Goal: Book appointment/travel/reservation

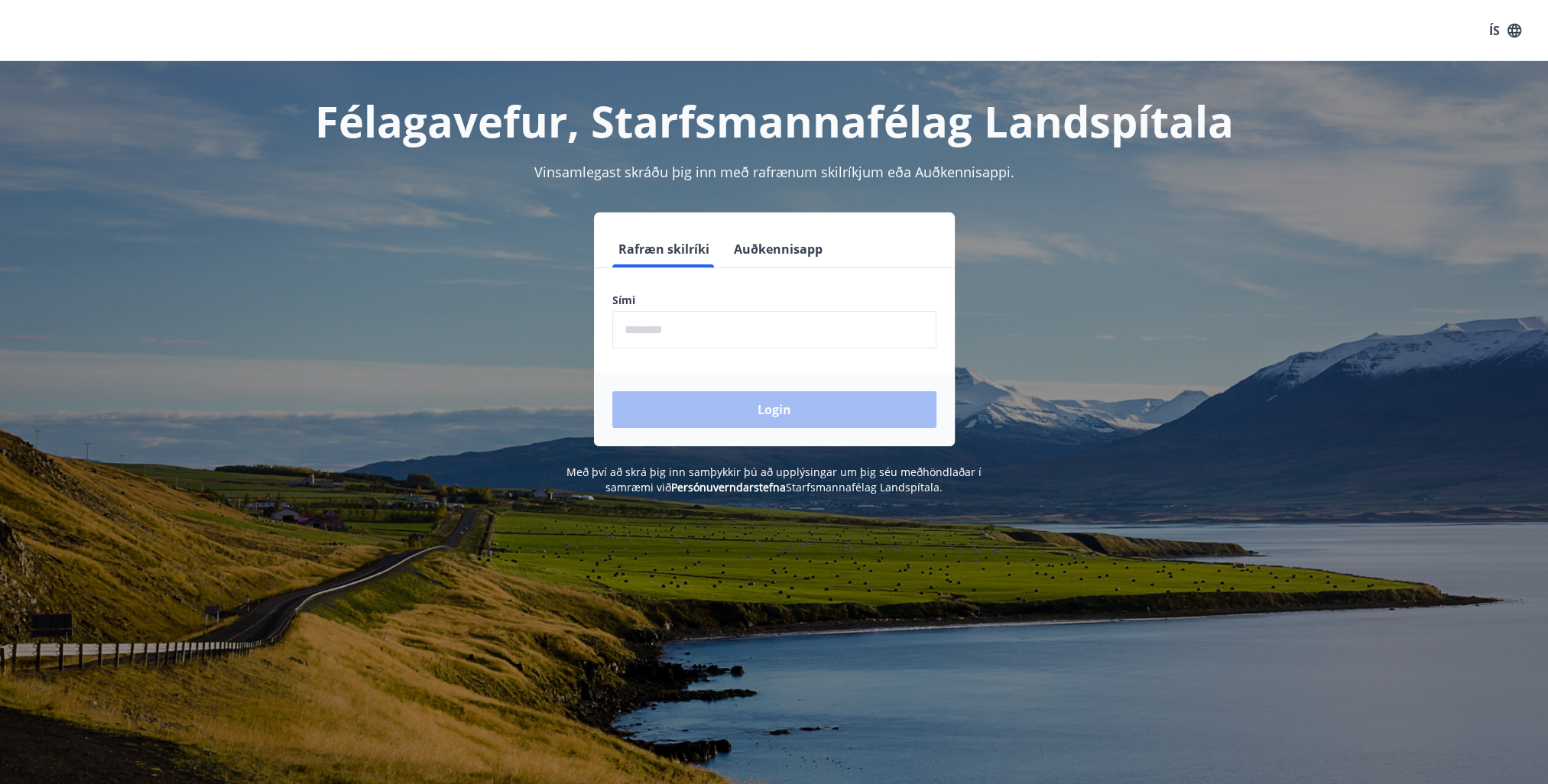
click at [709, 335] on input "phone" at bounding box center [774, 330] width 324 height 37
type input "********"
click at [776, 413] on button "Login" at bounding box center [774, 410] width 324 height 37
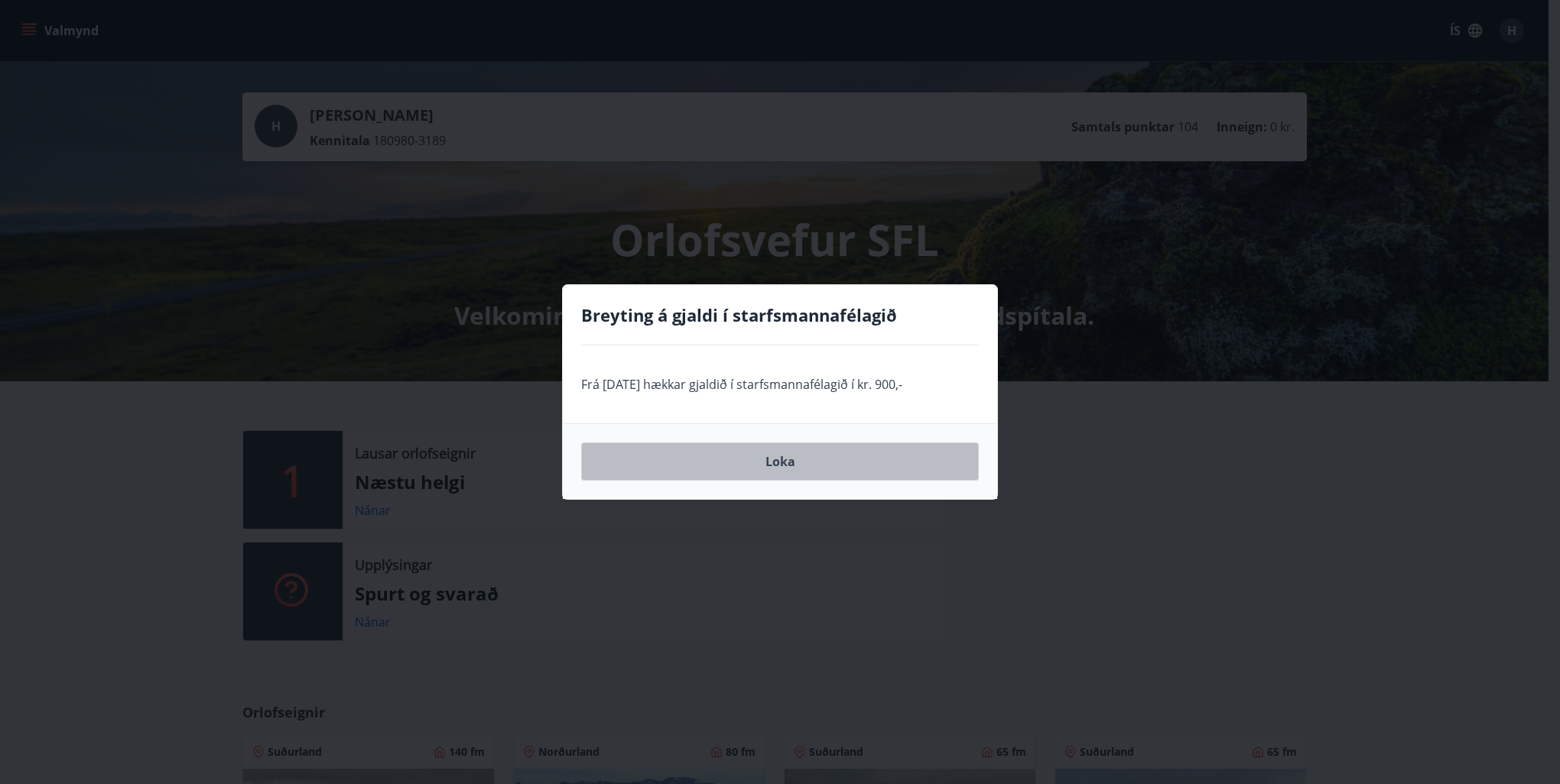
click at [802, 466] on button "Loka" at bounding box center [780, 461] width 398 height 38
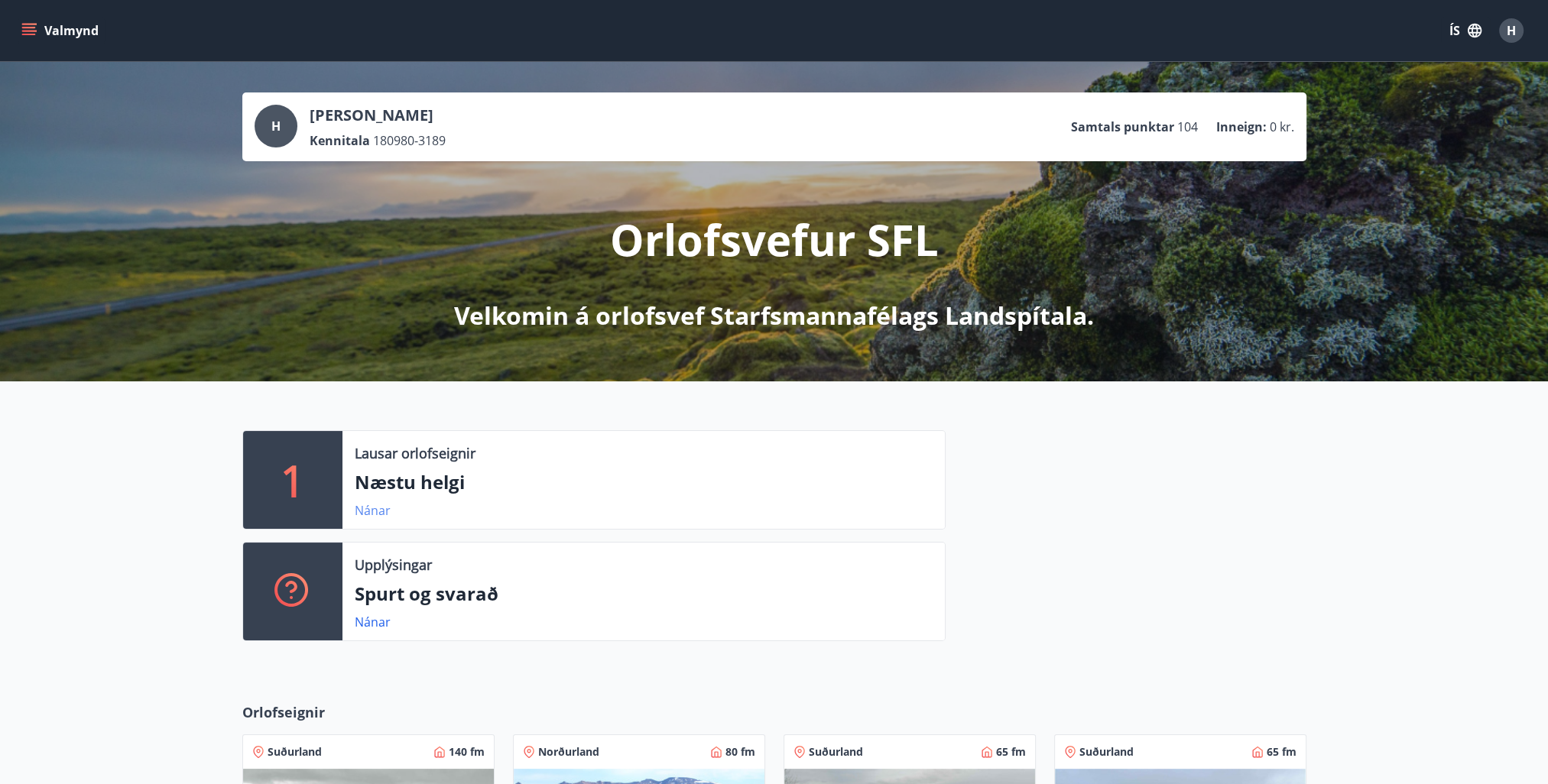
click at [386, 513] on link "Nánar" at bounding box center [373, 511] width 36 height 17
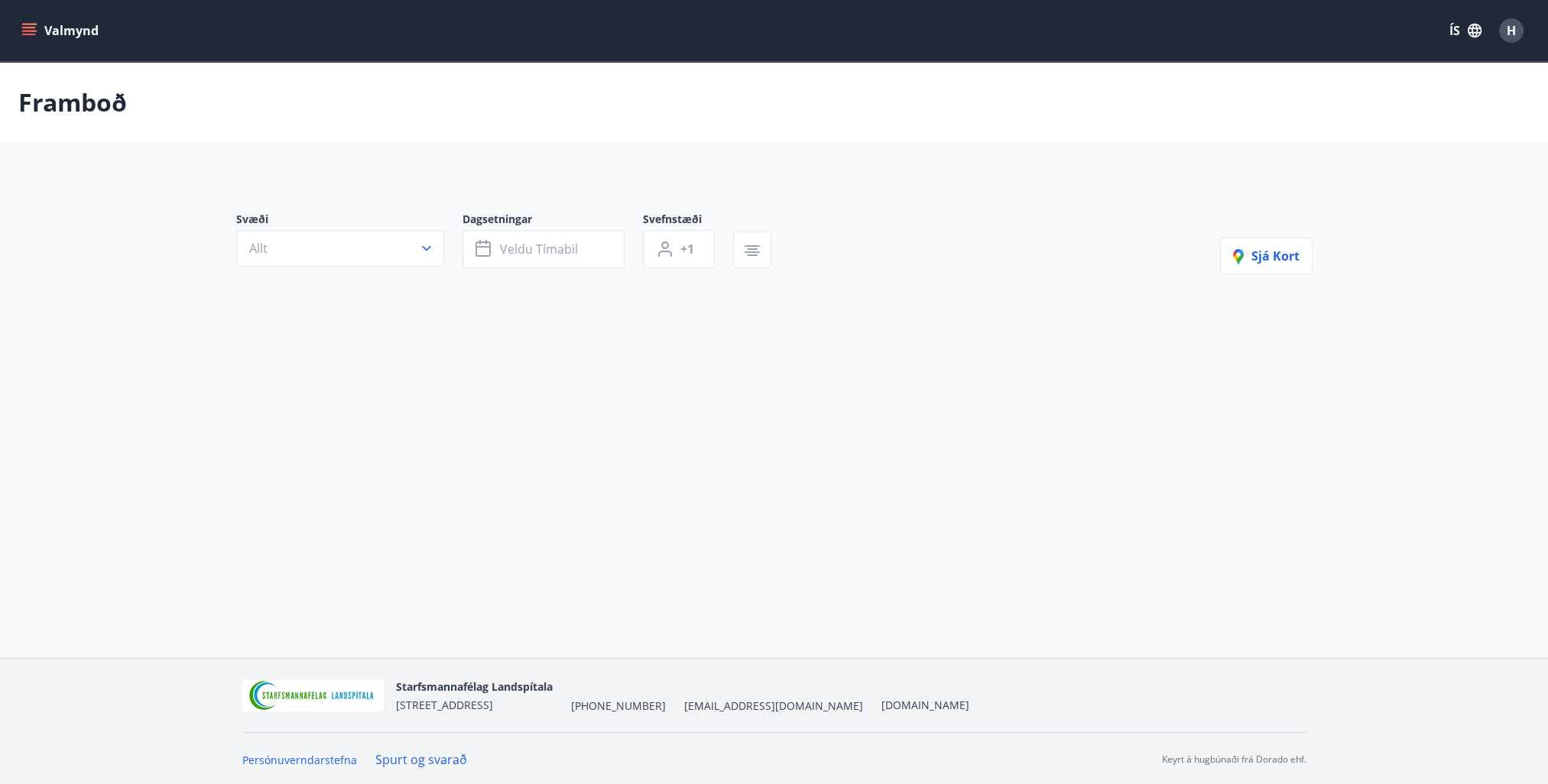
type input "*"
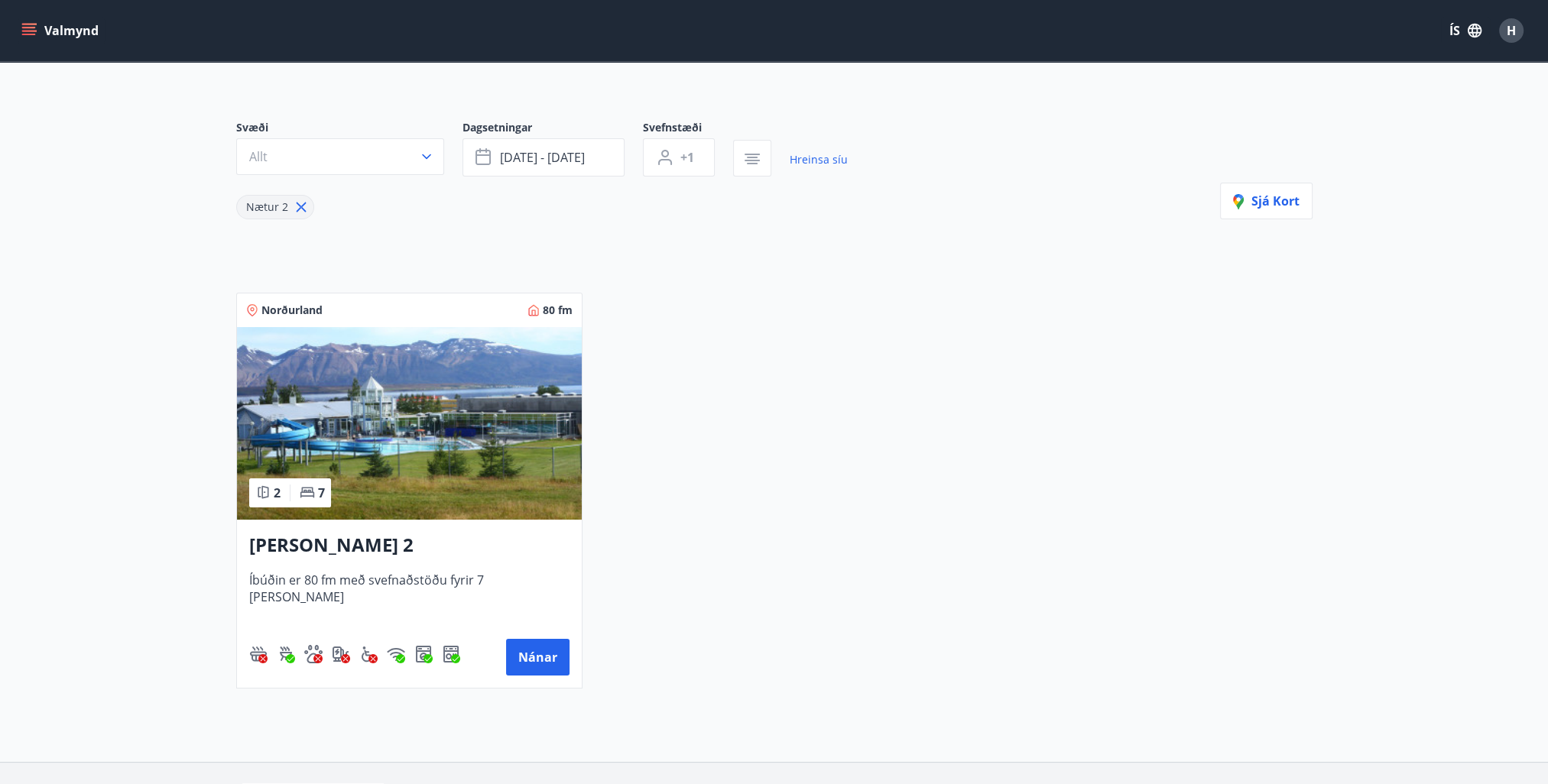
scroll to position [200, 0]
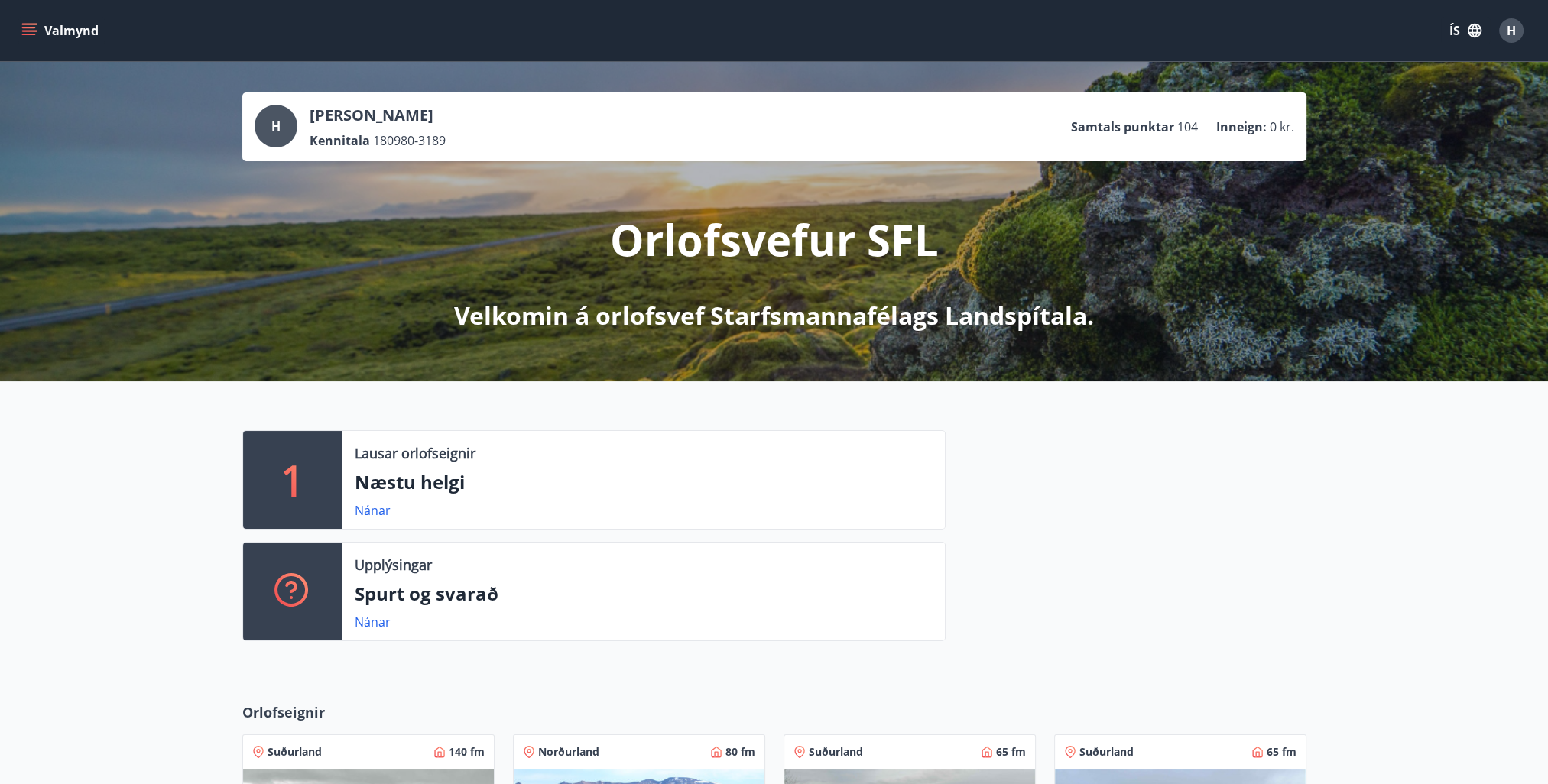
click at [55, 38] on button "Valmynd" at bounding box center [62, 30] width 87 height 27
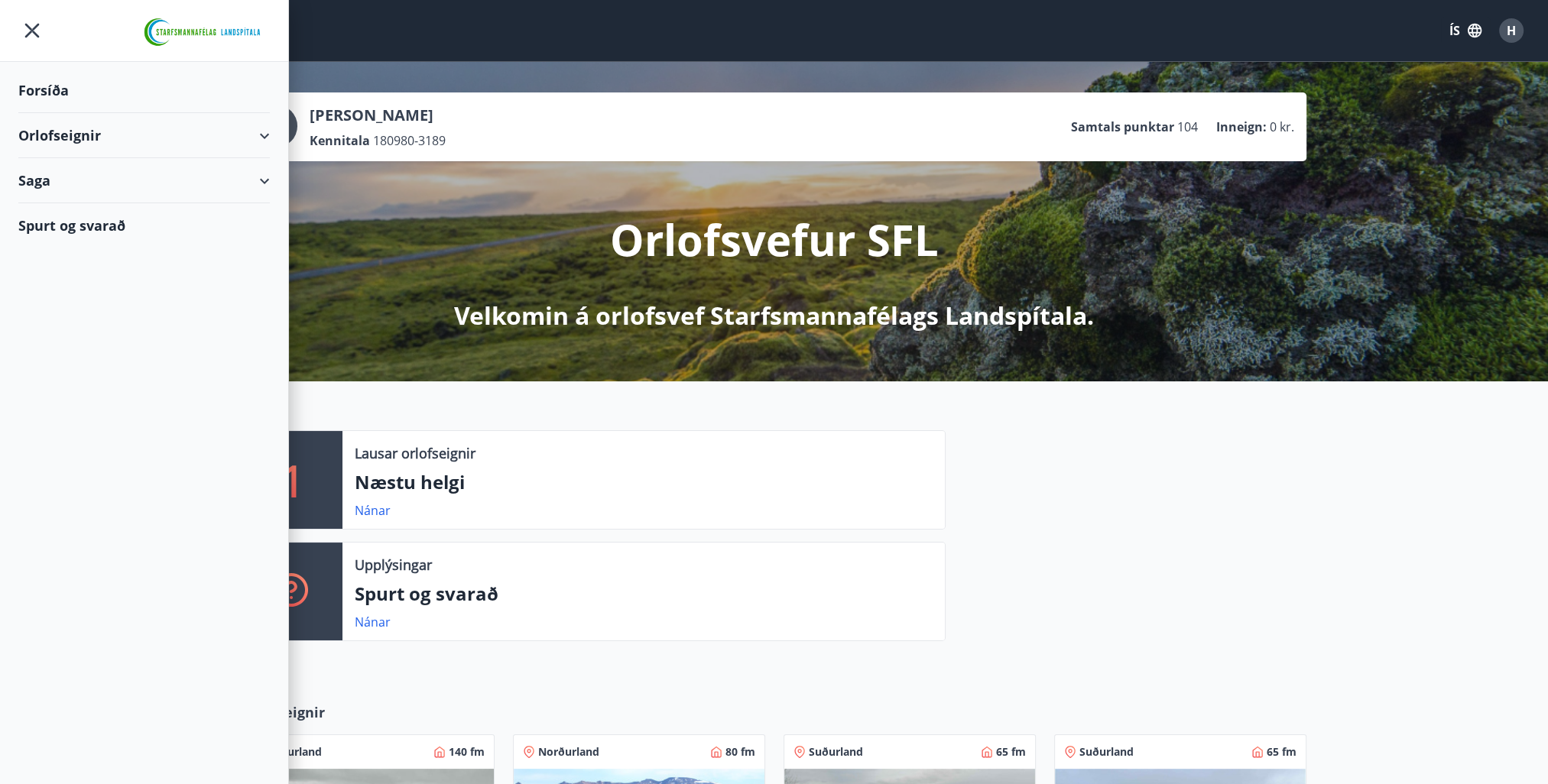
click at [76, 137] on div "Orlofseignir" at bounding box center [144, 136] width 251 height 45
click at [80, 170] on div "Framboð" at bounding box center [144, 174] width 227 height 32
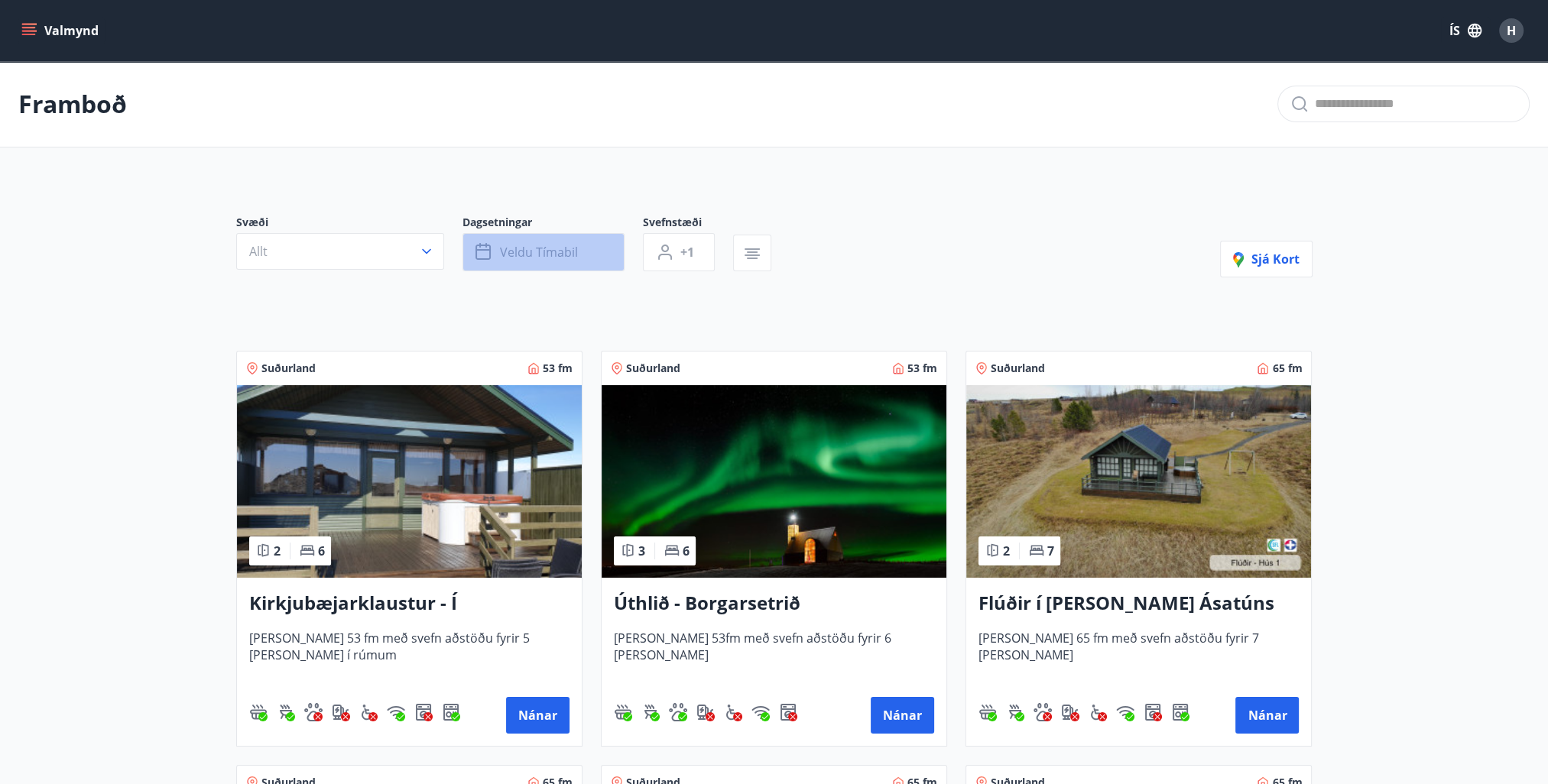
click at [558, 239] on button "Veldu tímabil" at bounding box center [544, 252] width 162 height 38
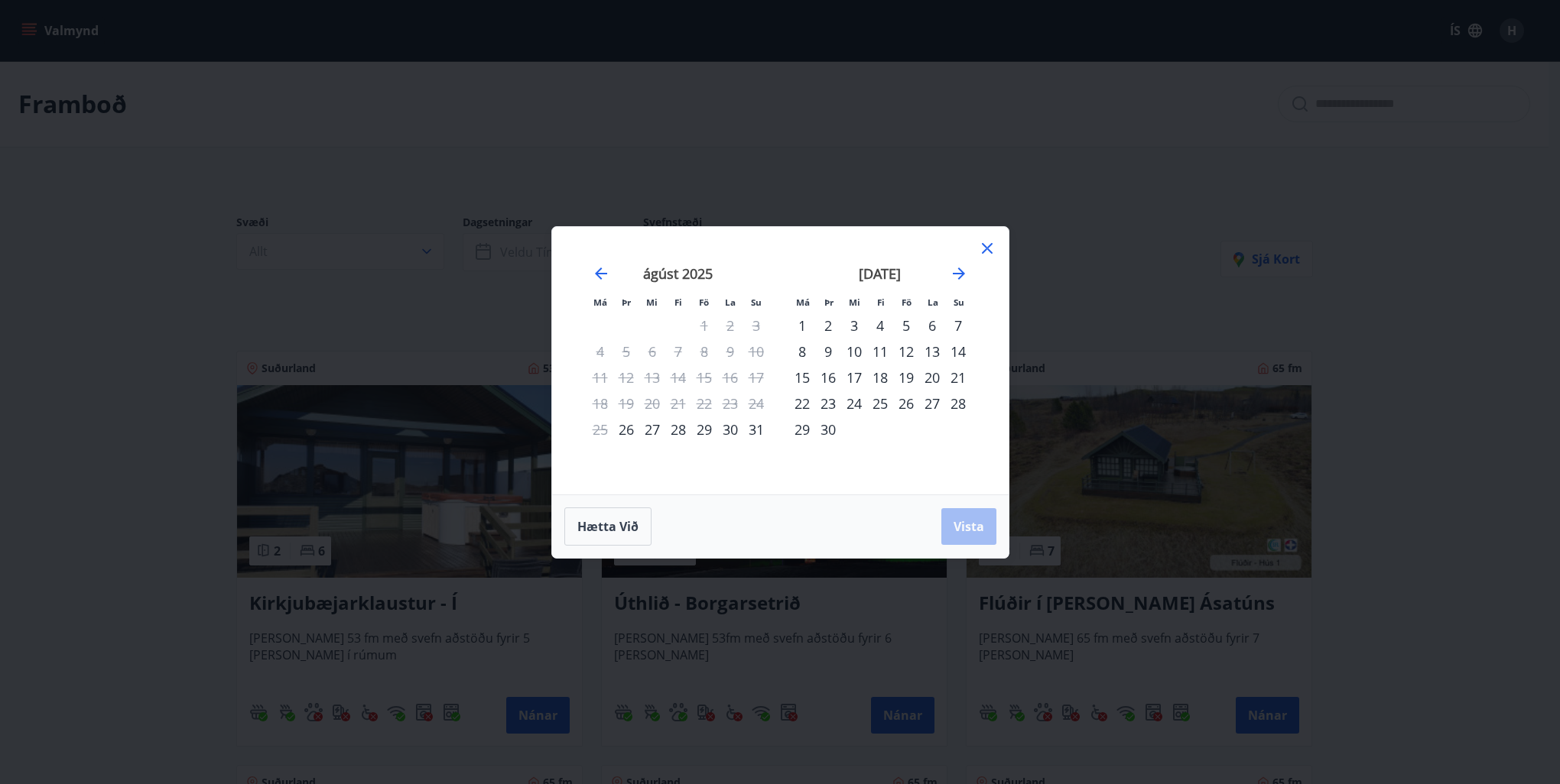
click at [706, 431] on div "29" at bounding box center [704, 429] width 26 height 26
click at [759, 431] on div "31" at bounding box center [756, 429] width 26 height 26
click at [965, 531] on span "Vista" at bounding box center [968, 527] width 30 height 17
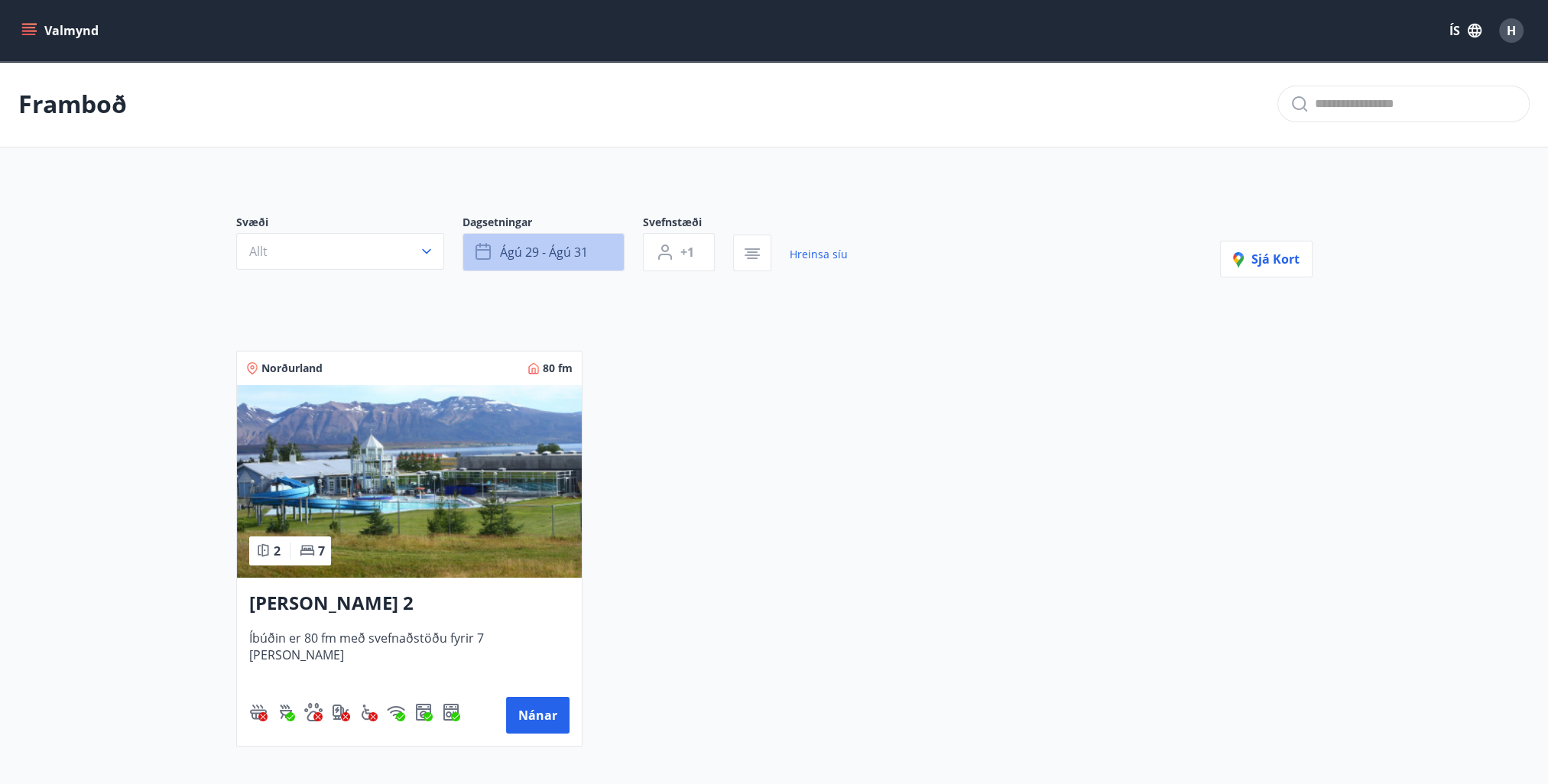
click at [526, 264] on button "ágú 29 - ágú 31" at bounding box center [544, 252] width 162 height 38
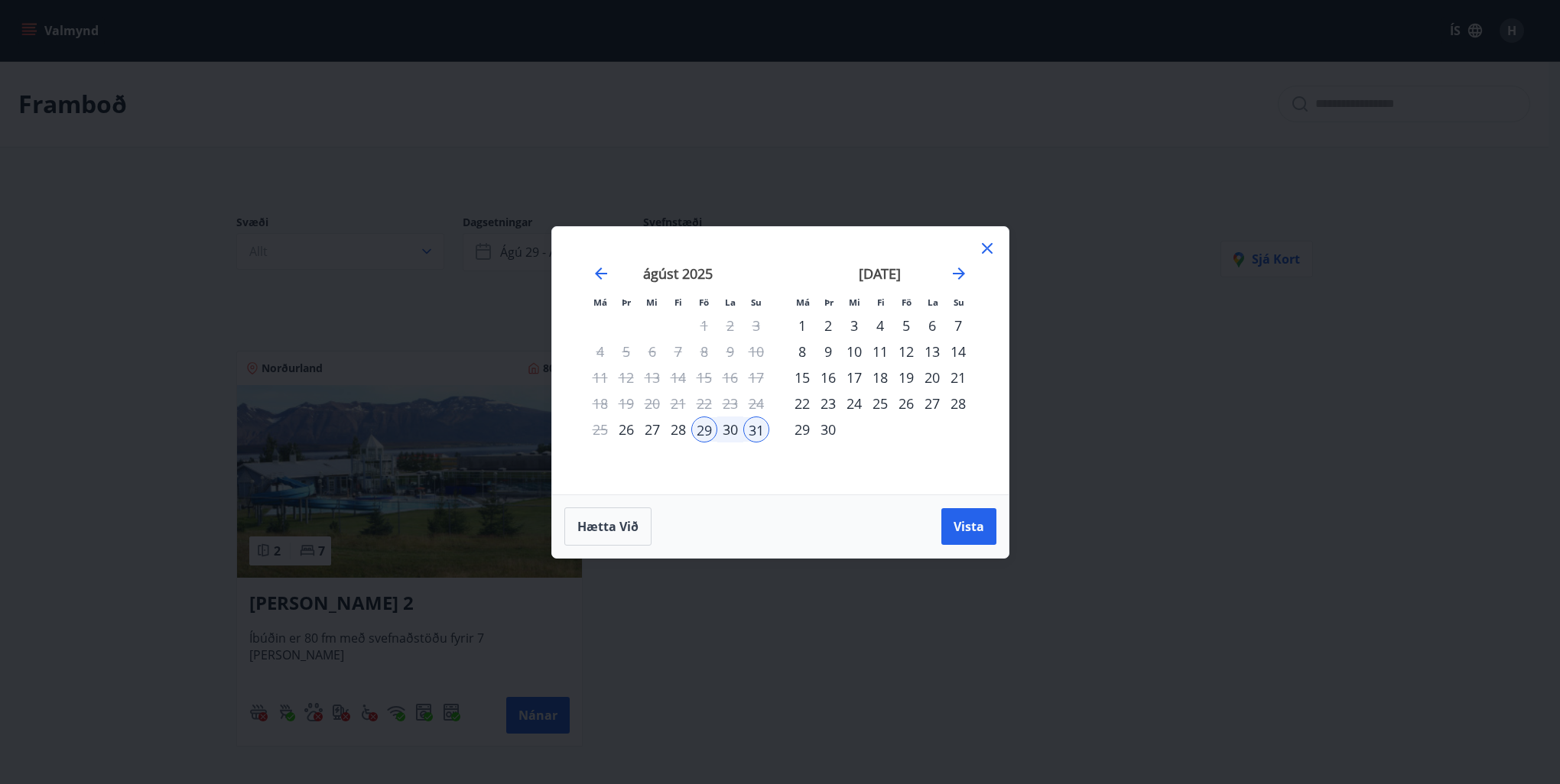
click at [985, 248] on icon at bounding box center [987, 249] width 19 height 19
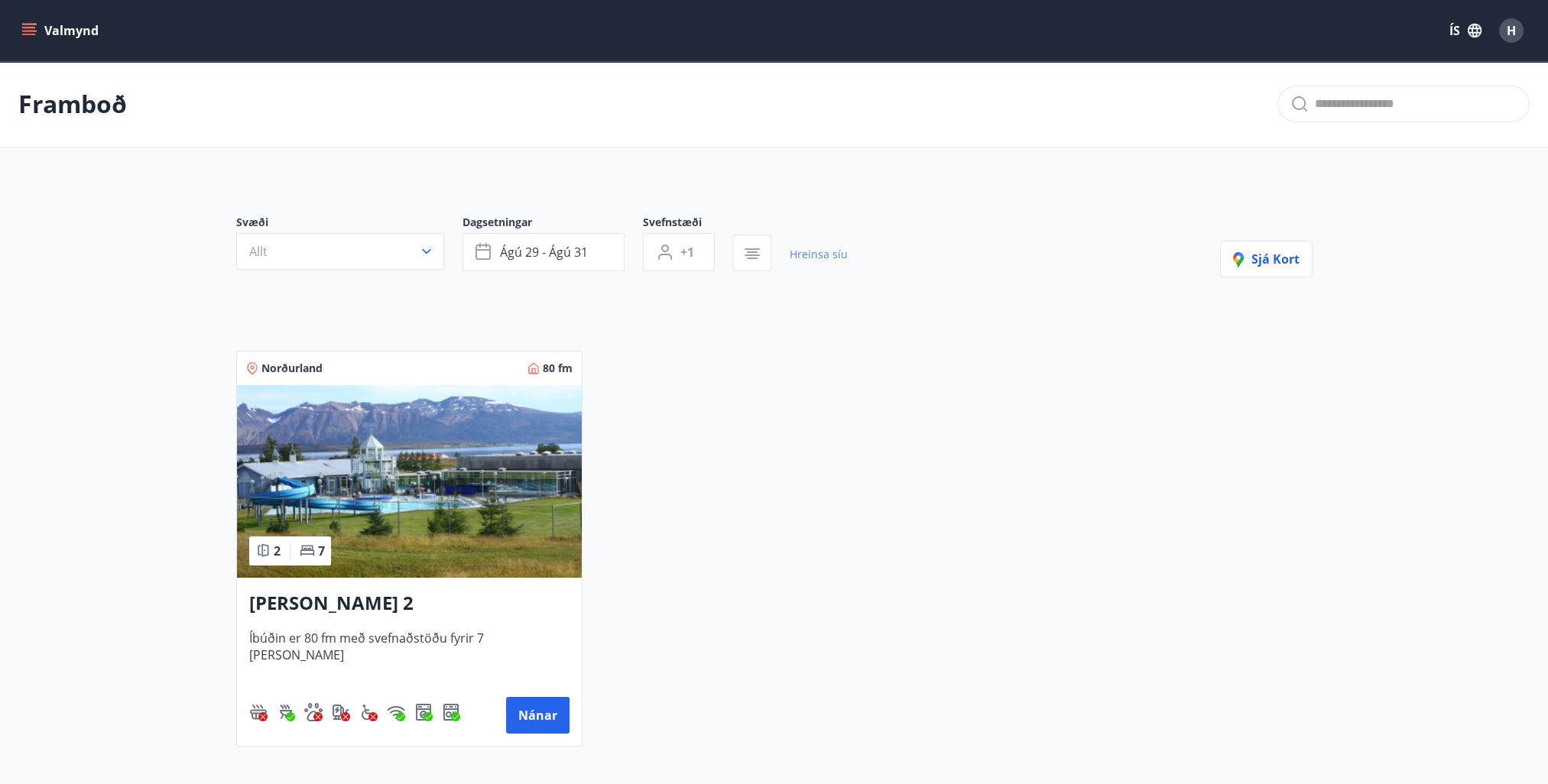
click at [829, 258] on link "Hreinsa síu" at bounding box center [818, 254] width 58 height 34
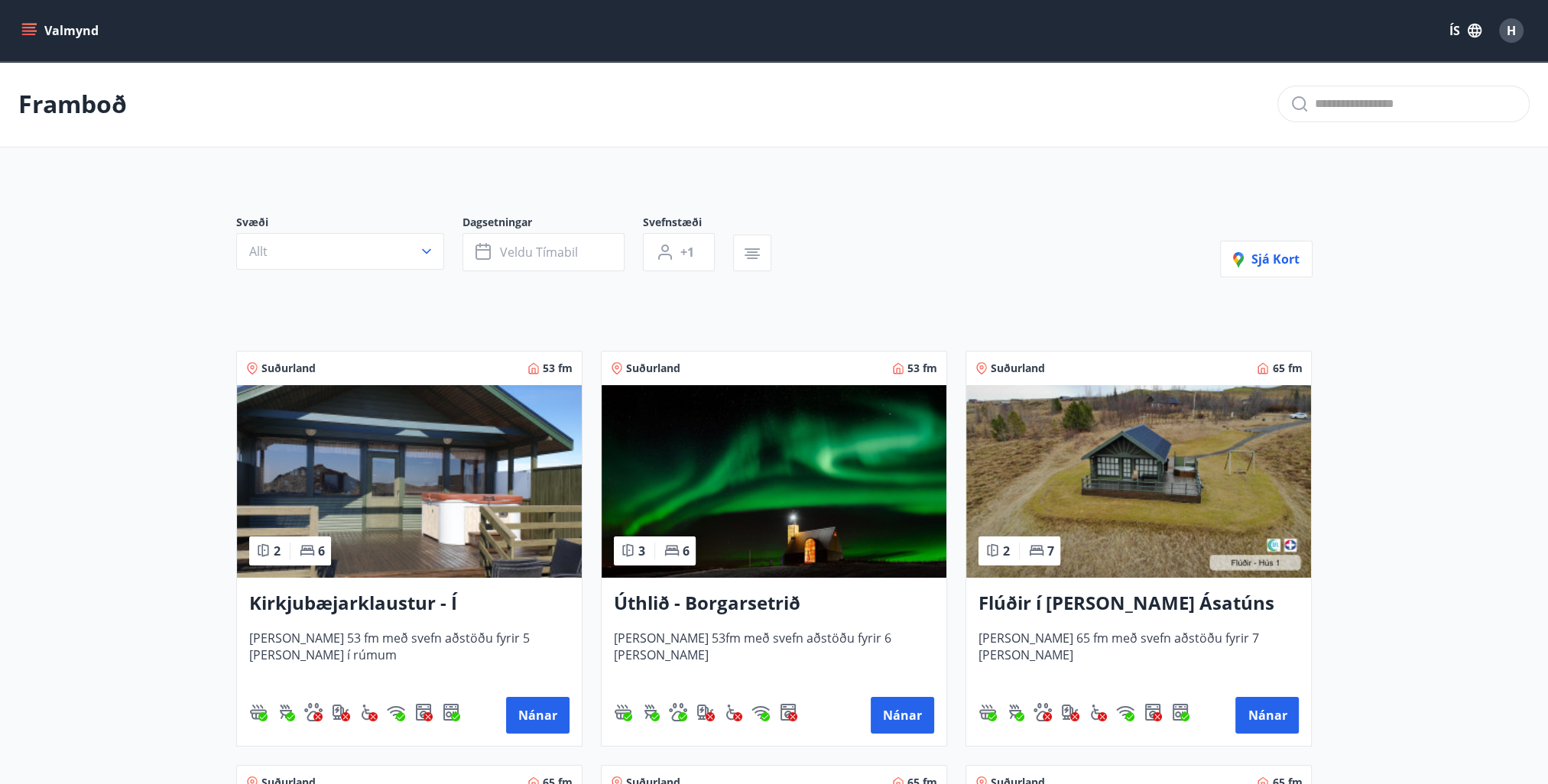
click at [53, 34] on button "Valmynd" at bounding box center [62, 30] width 87 height 27
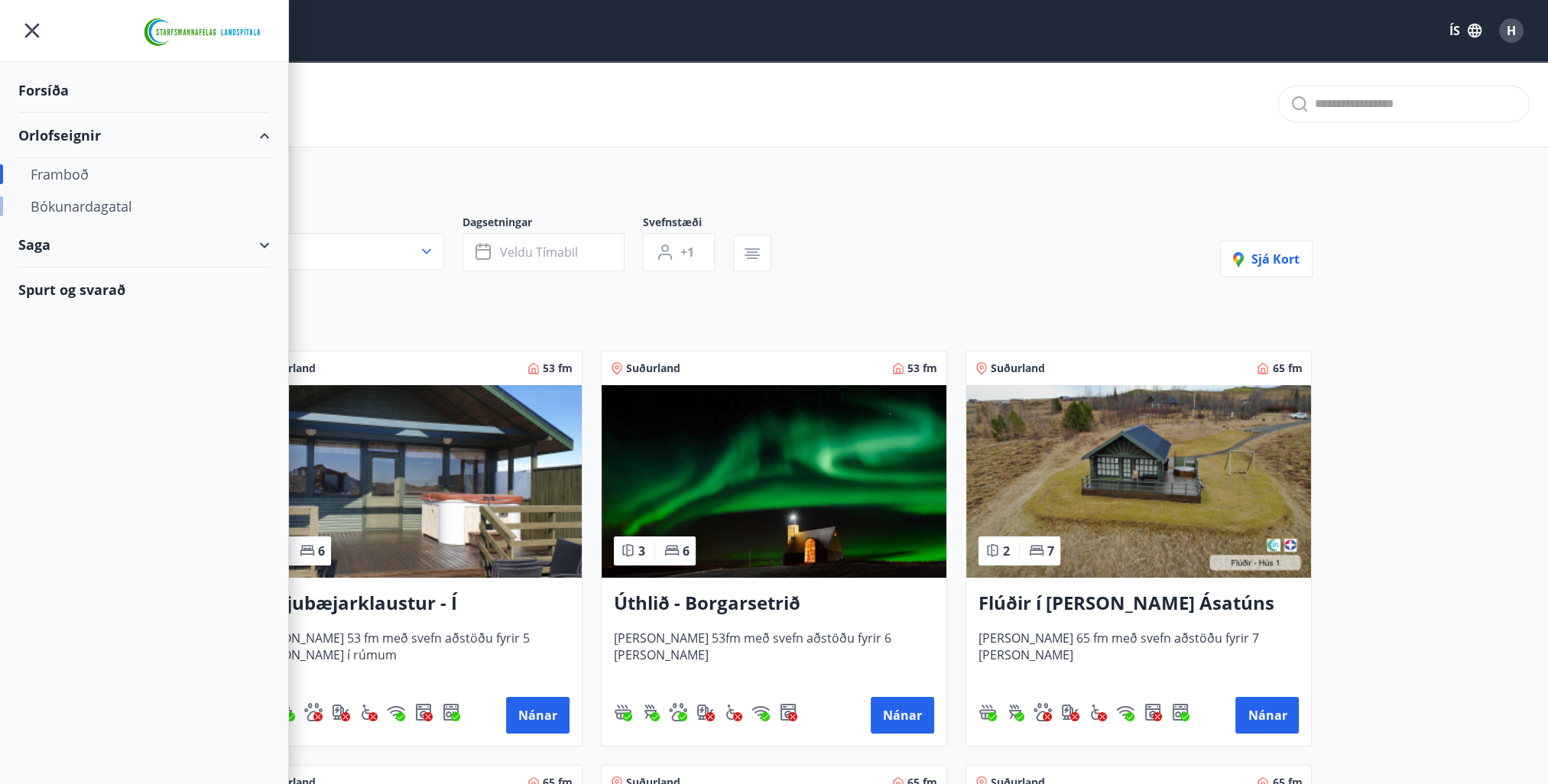
click at [86, 204] on div "Bókunardagatal" at bounding box center [144, 206] width 227 height 32
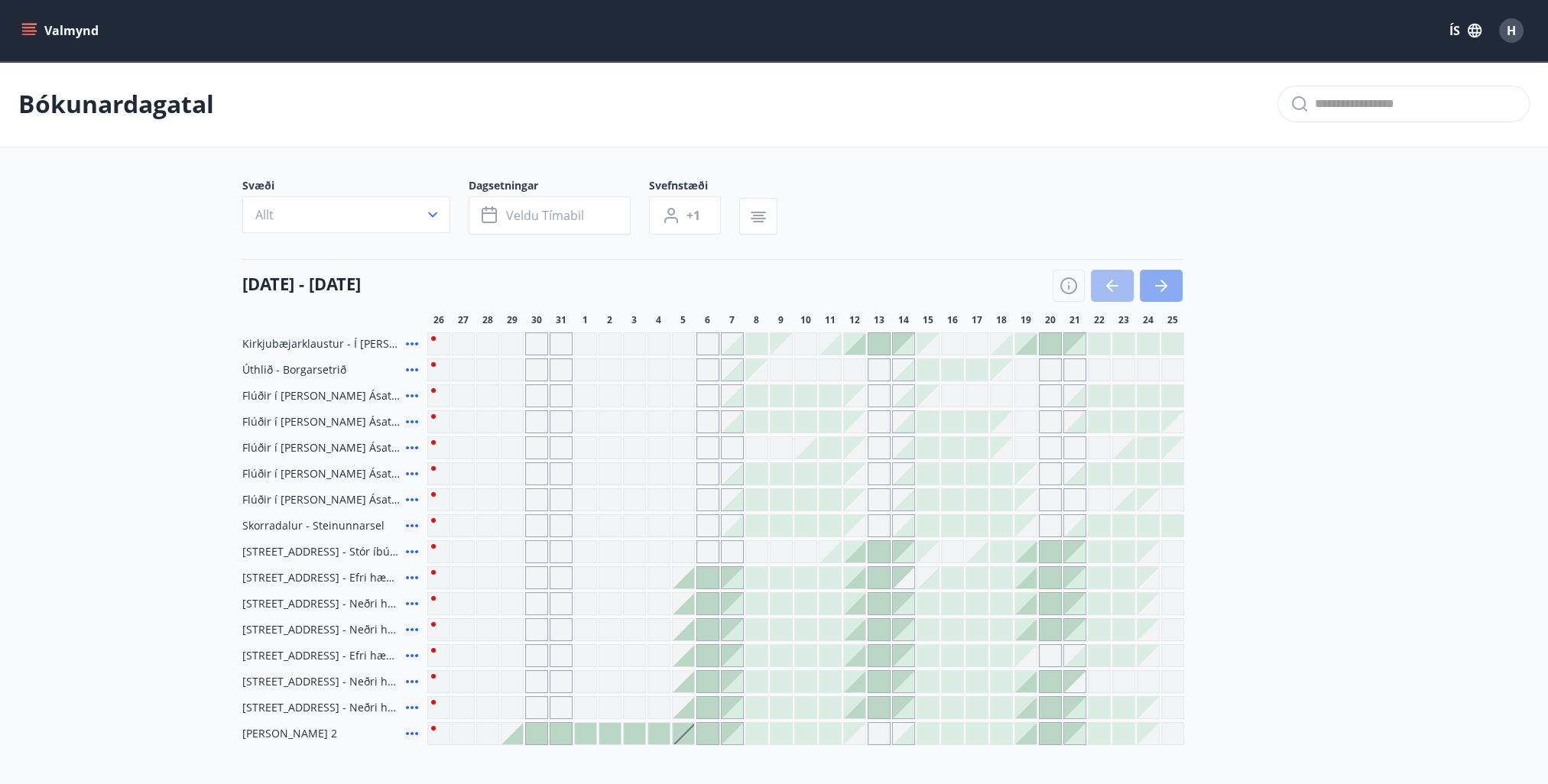
click at [1157, 278] on icon "button" at bounding box center [1162, 286] width 19 height 19
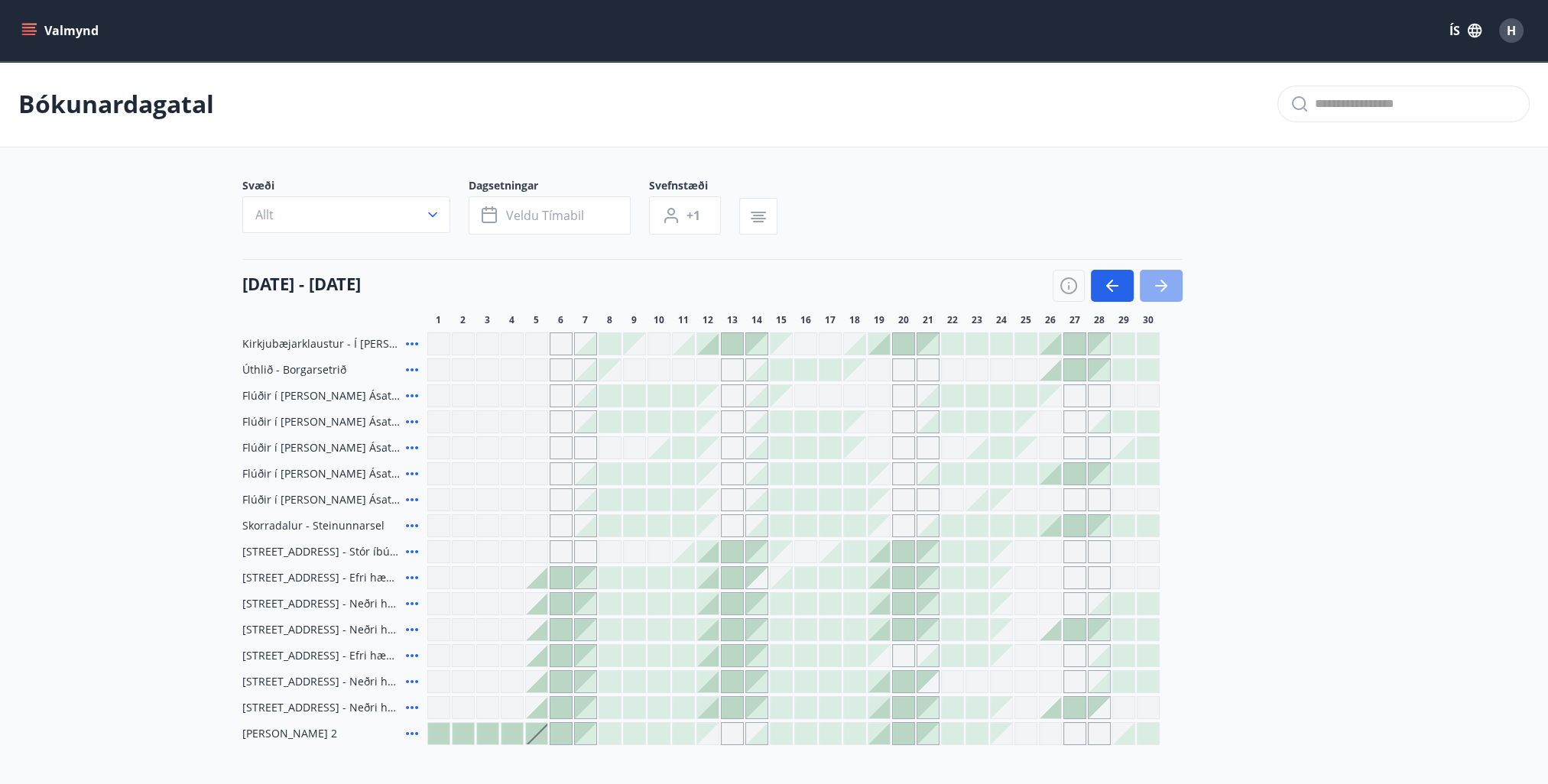
click at [1157, 278] on icon "button" at bounding box center [1162, 286] width 19 height 19
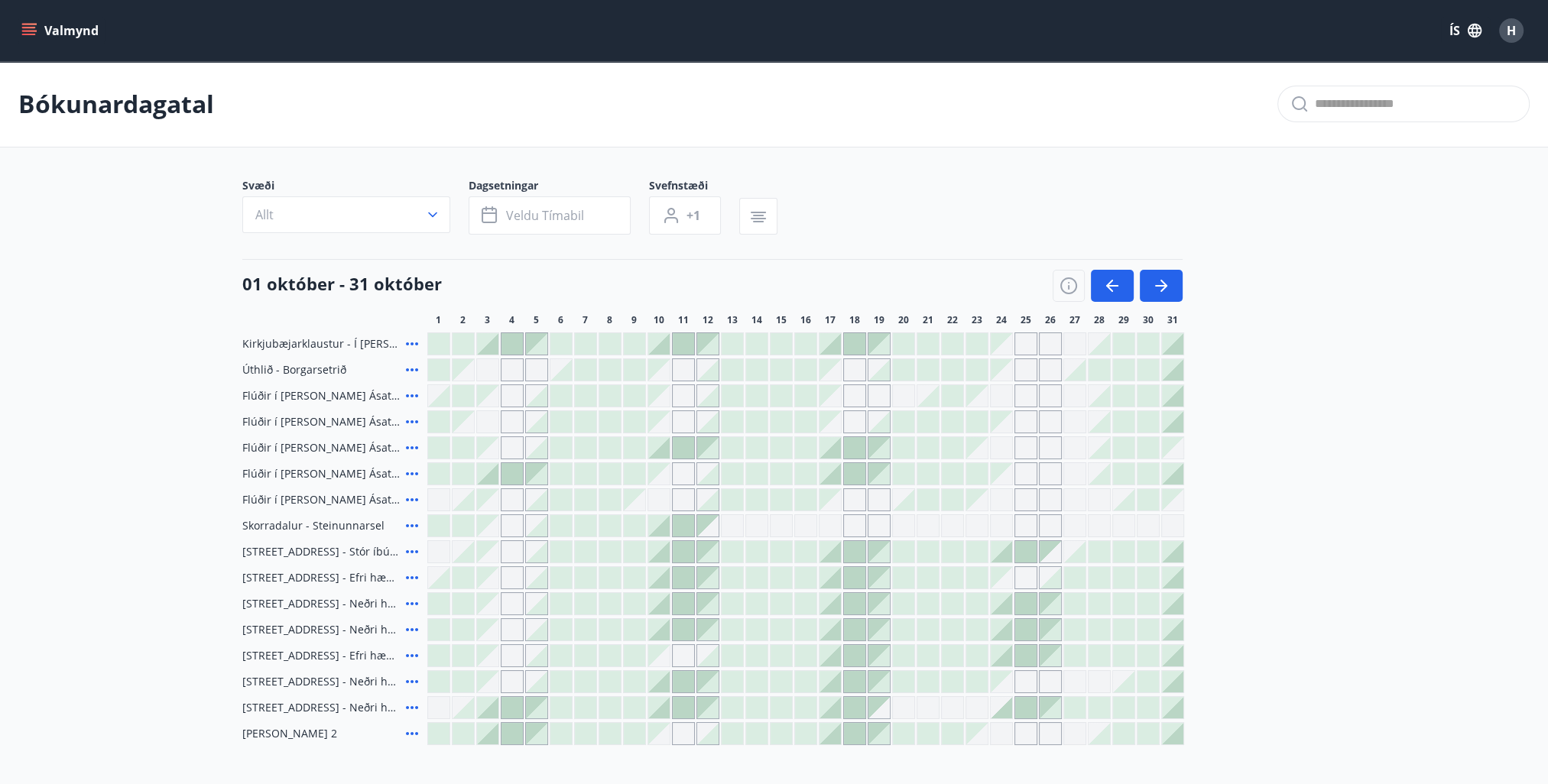
click at [411, 398] on icon at bounding box center [412, 396] width 19 height 19
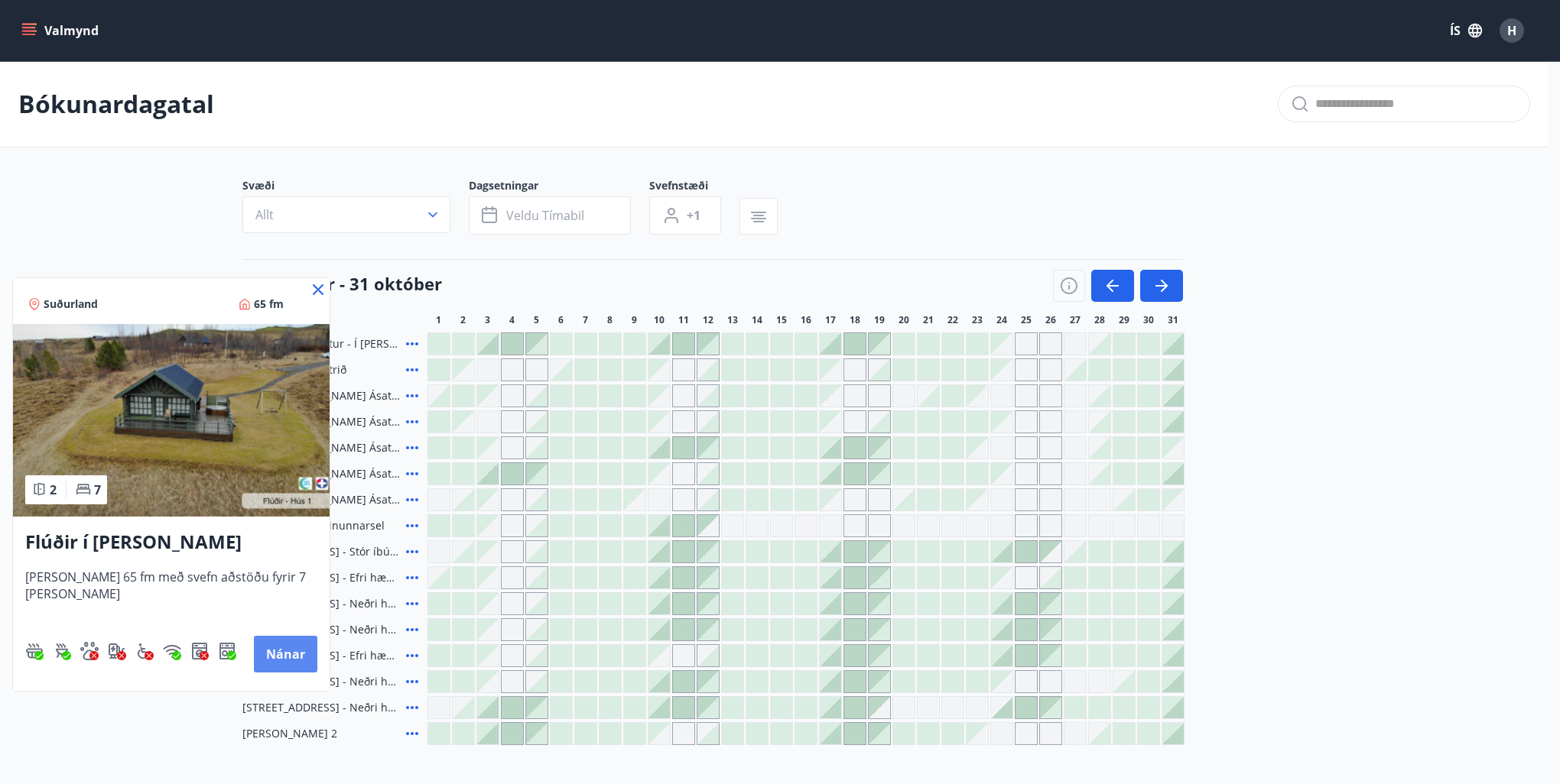
click at [293, 662] on button "Nánar" at bounding box center [285, 654] width 63 height 37
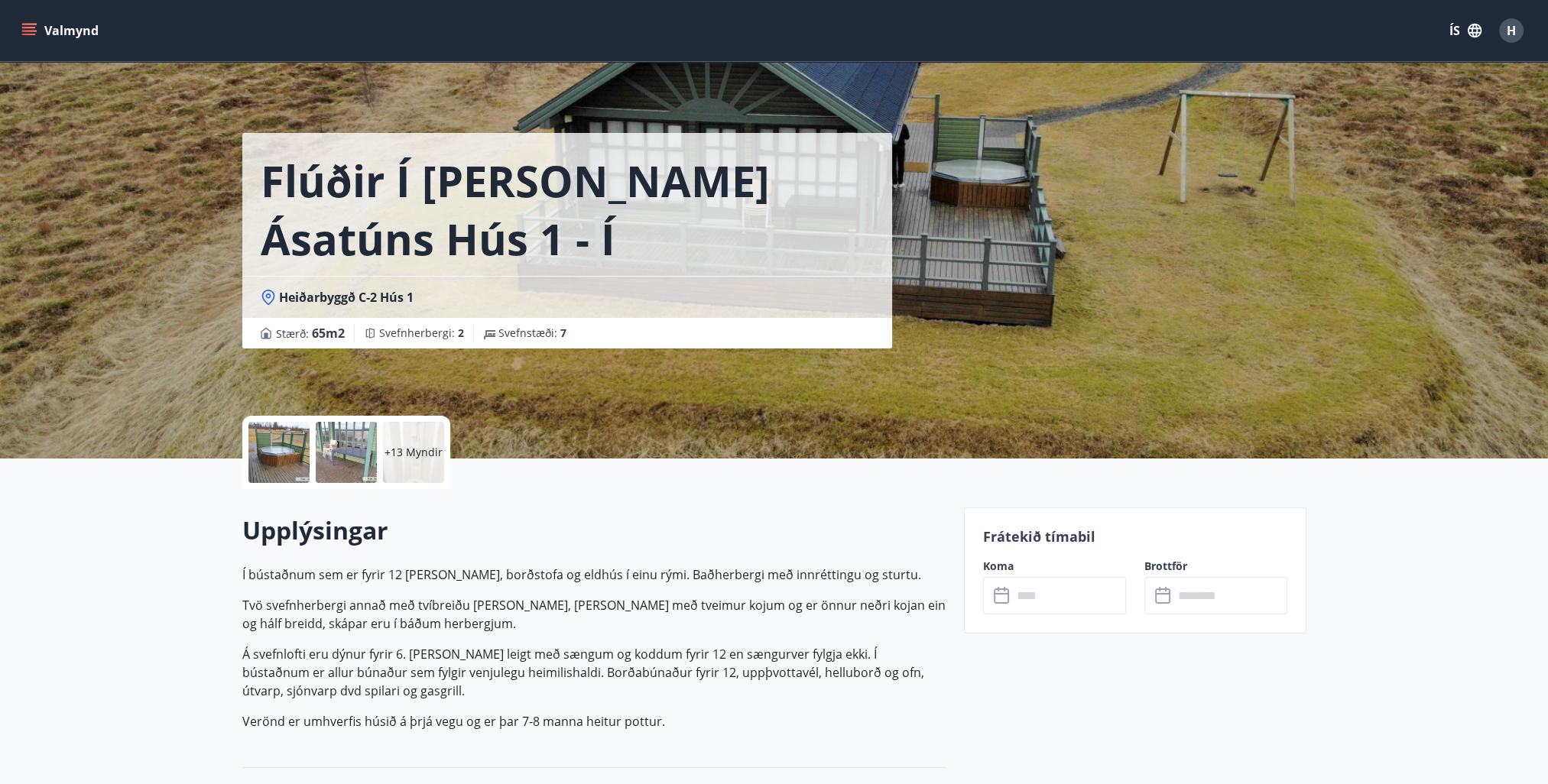
click at [413, 445] on p "+13 Myndir" at bounding box center [414, 452] width 58 height 16
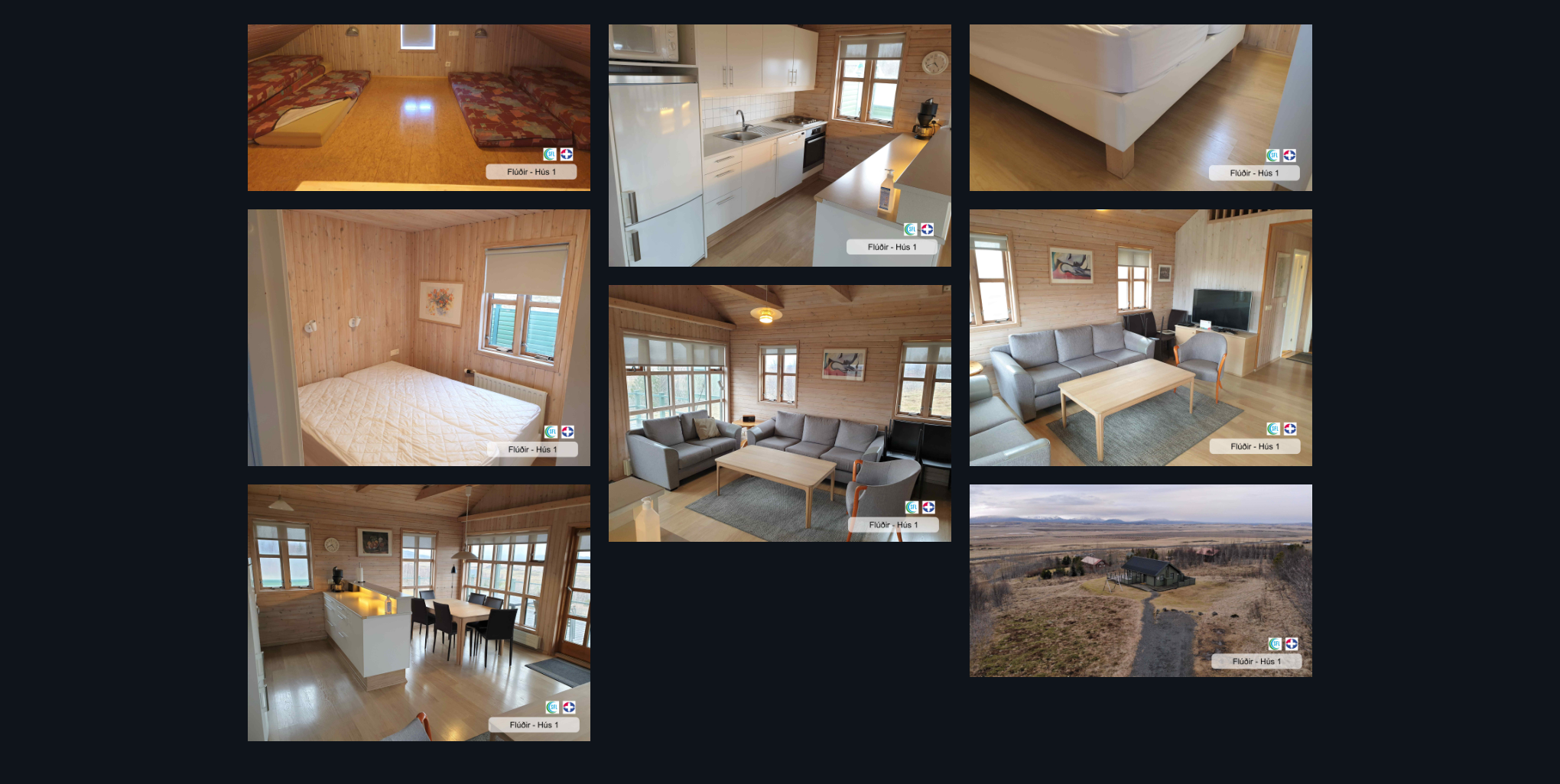
scroll to position [1573, 0]
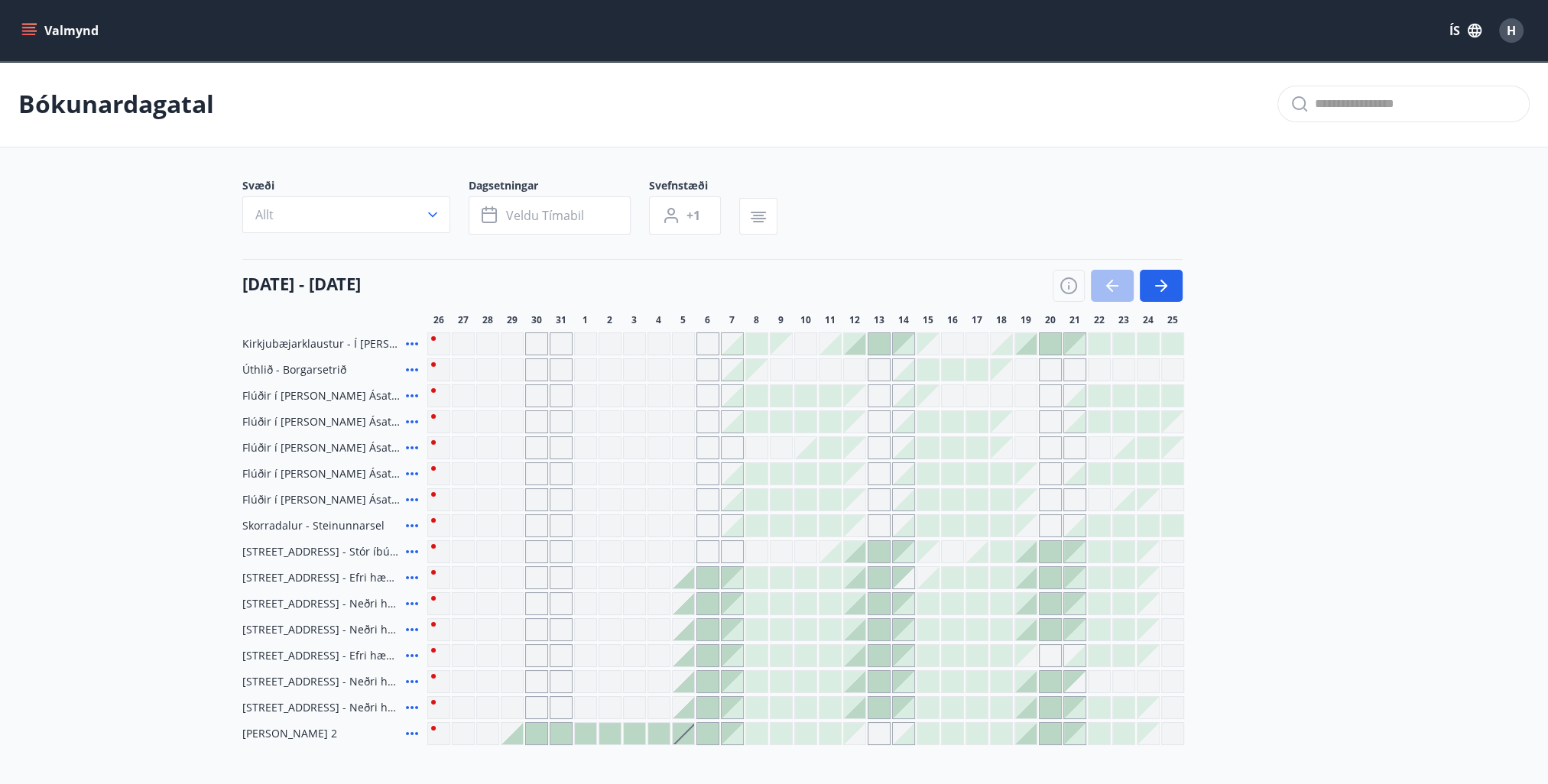
click at [410, 417] on icon at bounding box center [412, 422] width 19 height 19
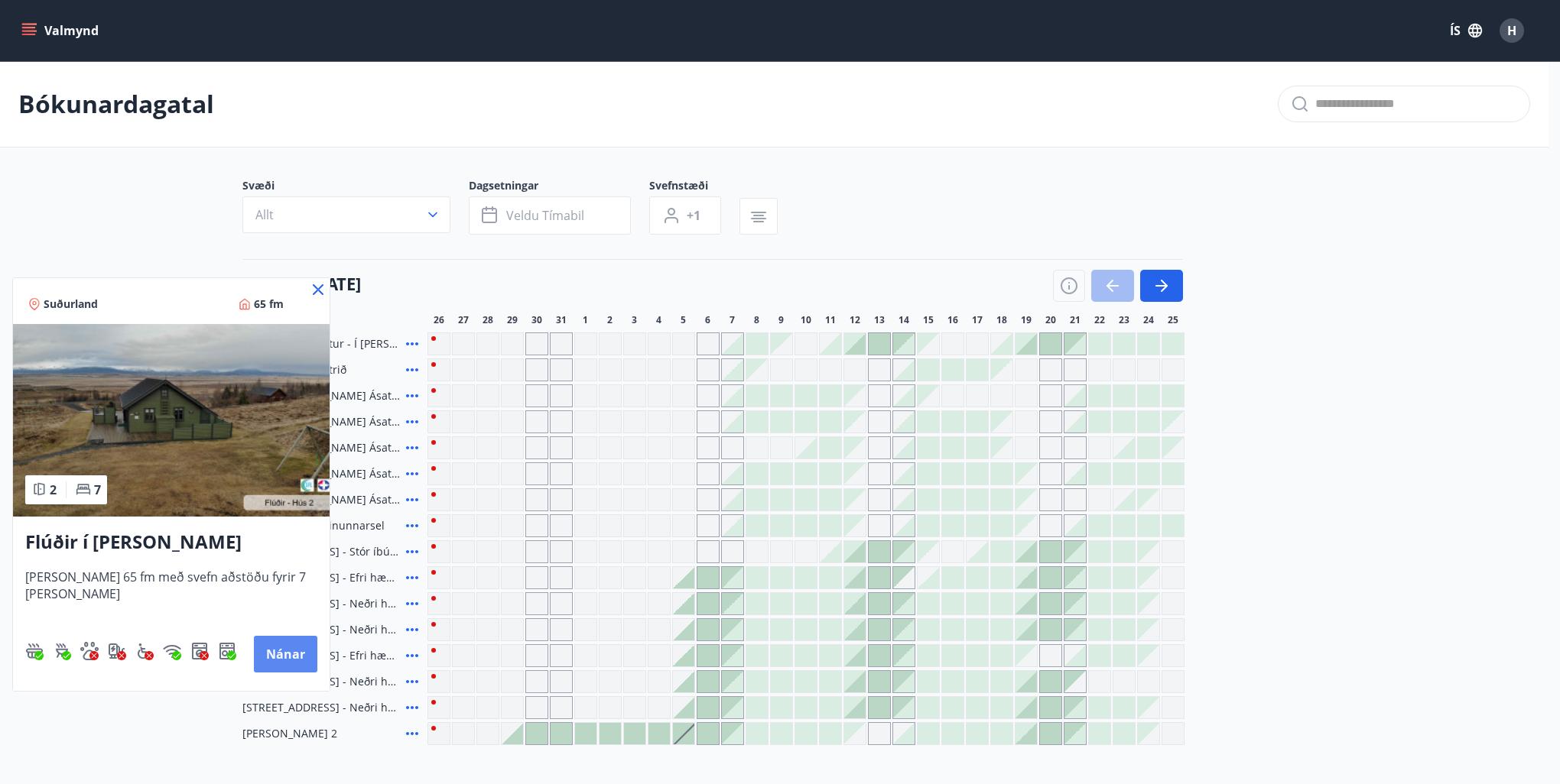
click at [280, 648] on button "Nánar" at bounding box center [285, 654] width 63 height 37
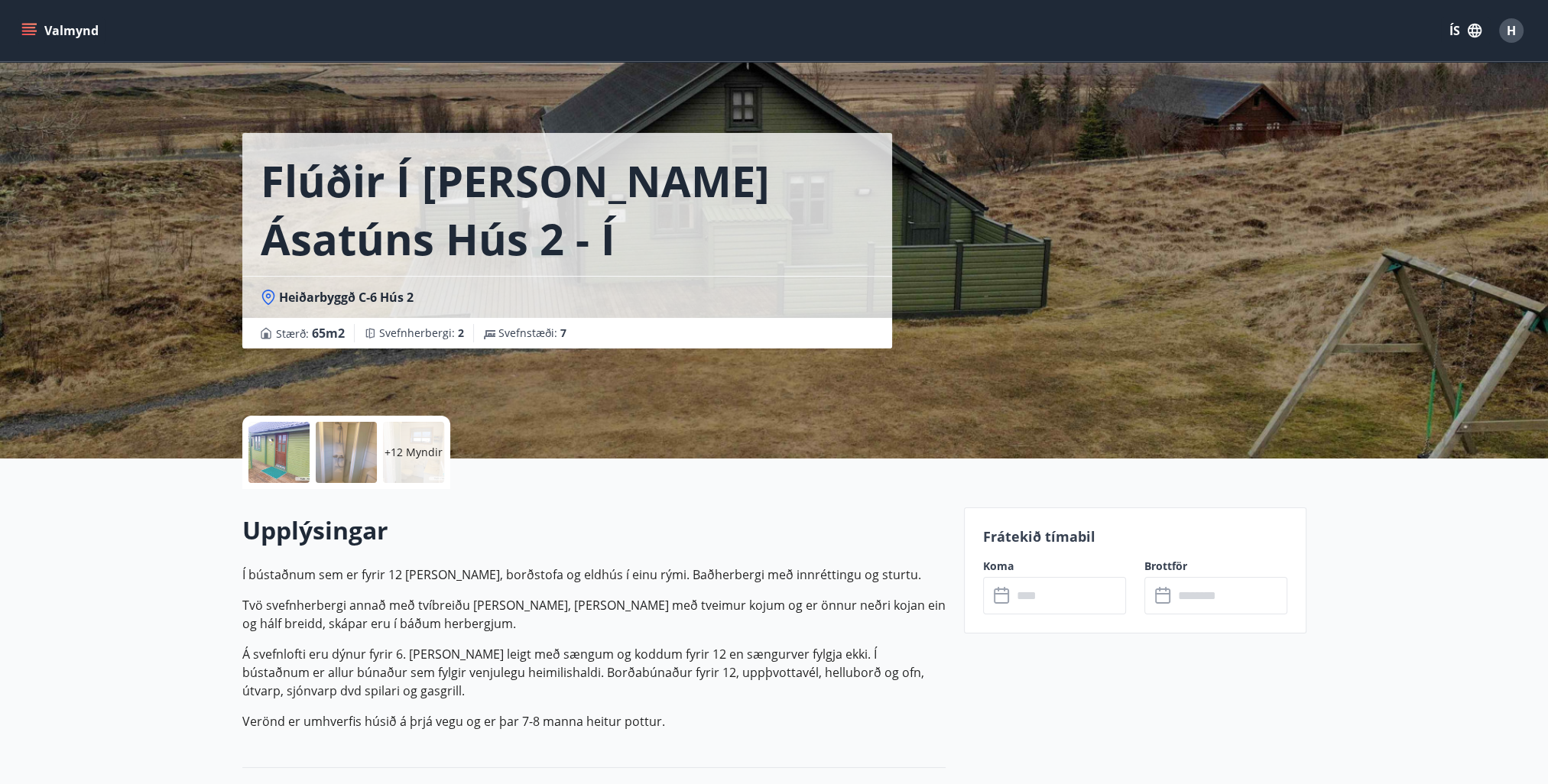
click at [415, 451] on p "+12 Myndir" at bounding box center [414, 452] width 58 height 16
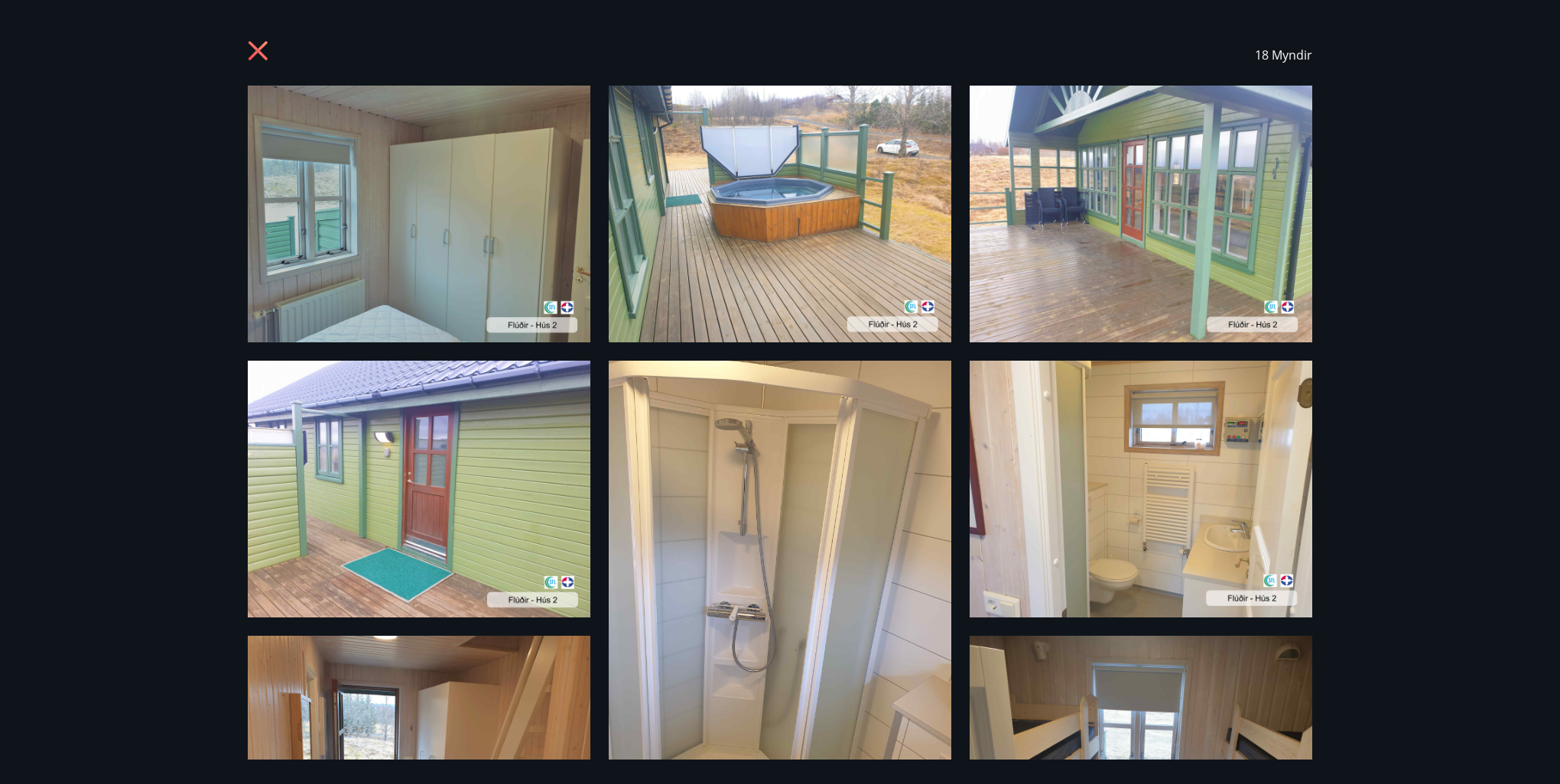
click at [256, 51] on icon at bounding box center [258, 51] width 19 height 19
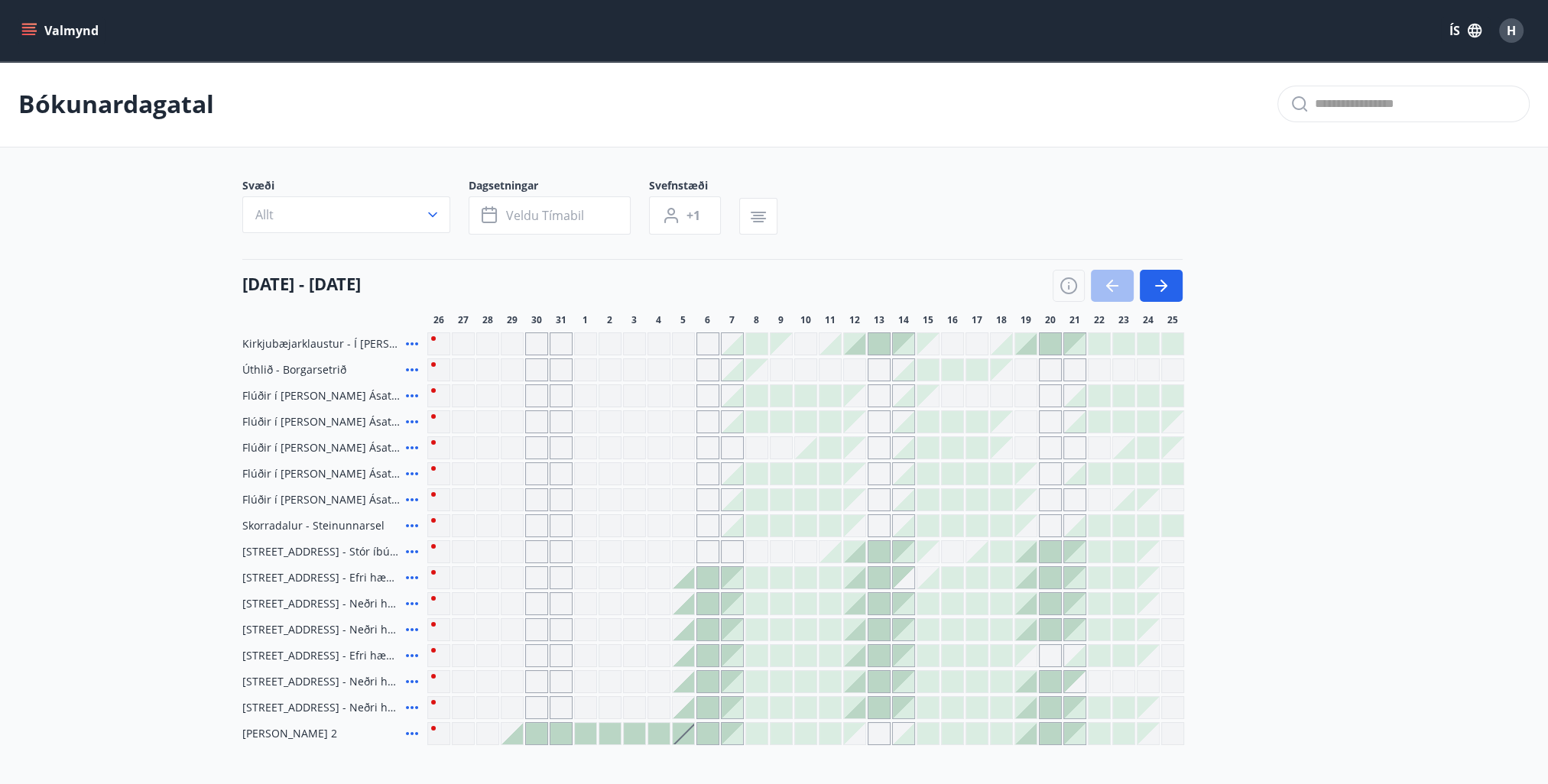
click at [411, 448] on icon at bounding box center [412, 448] width 12 height 3
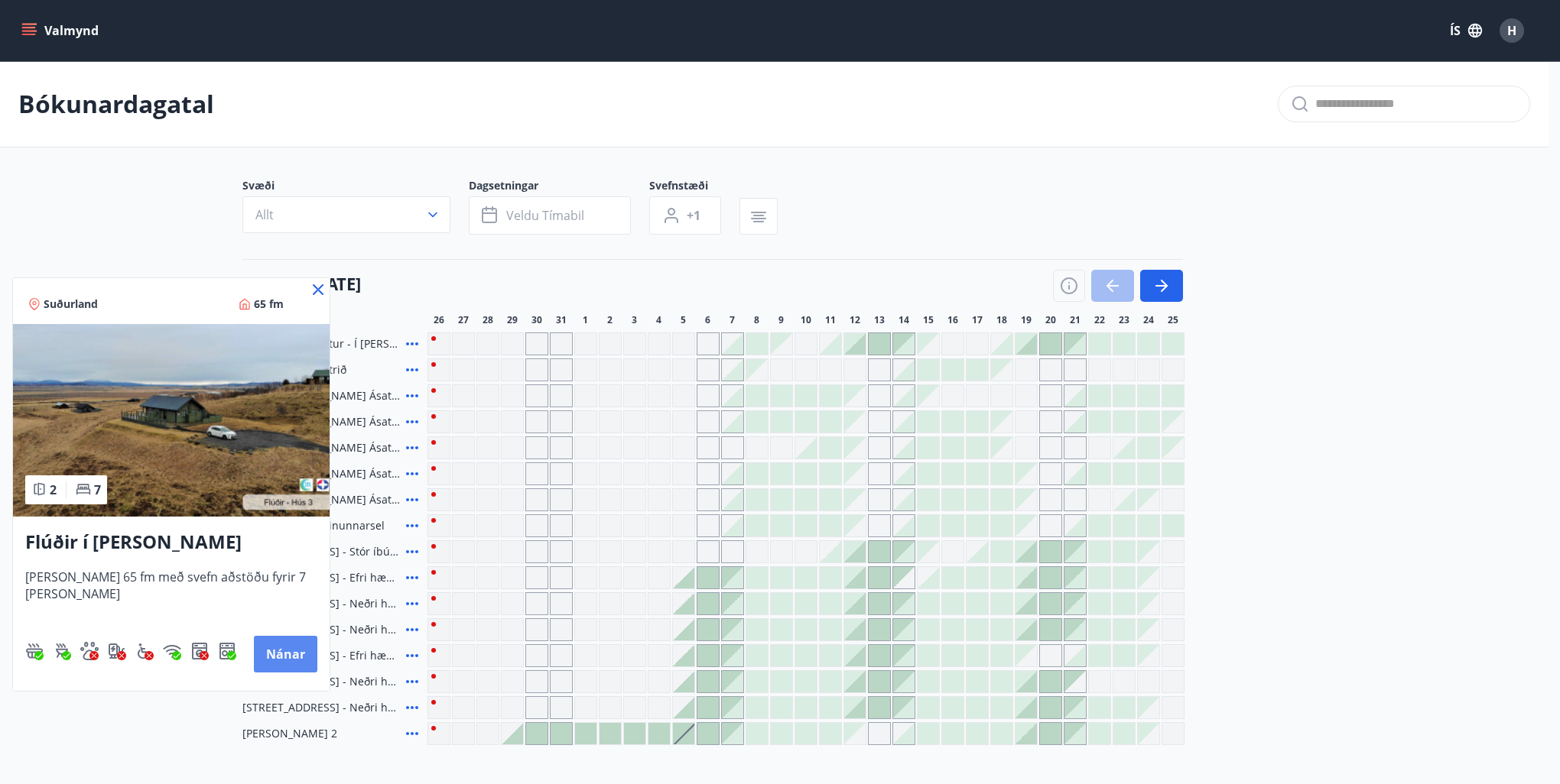
click at [275, 650] on button "Nánar" at bounding box center [285, 654] width 63 height 37
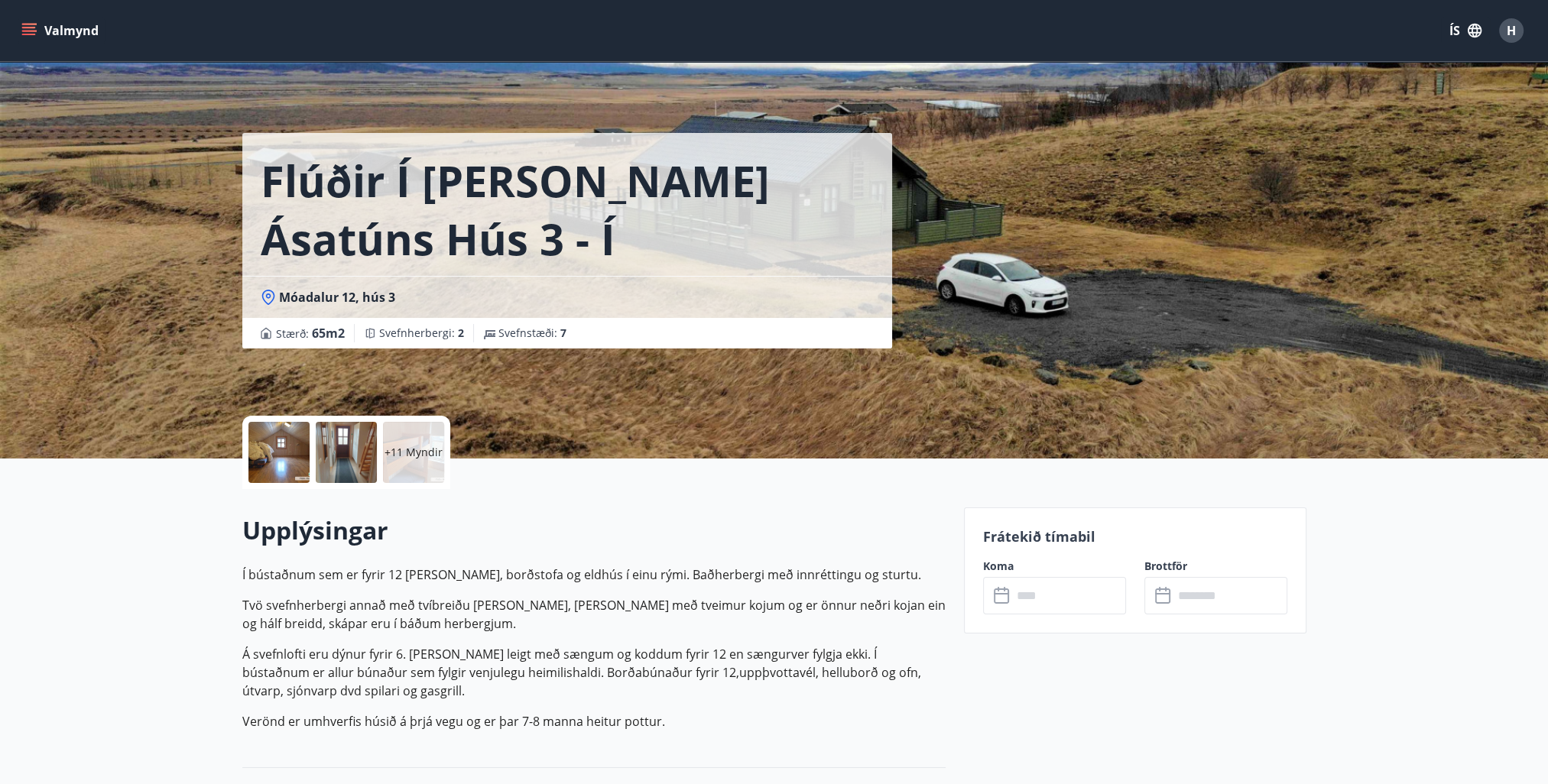
click at [413, 457] on p "+11 Myndir" at bounding box center [414, 452] width 58 height 16
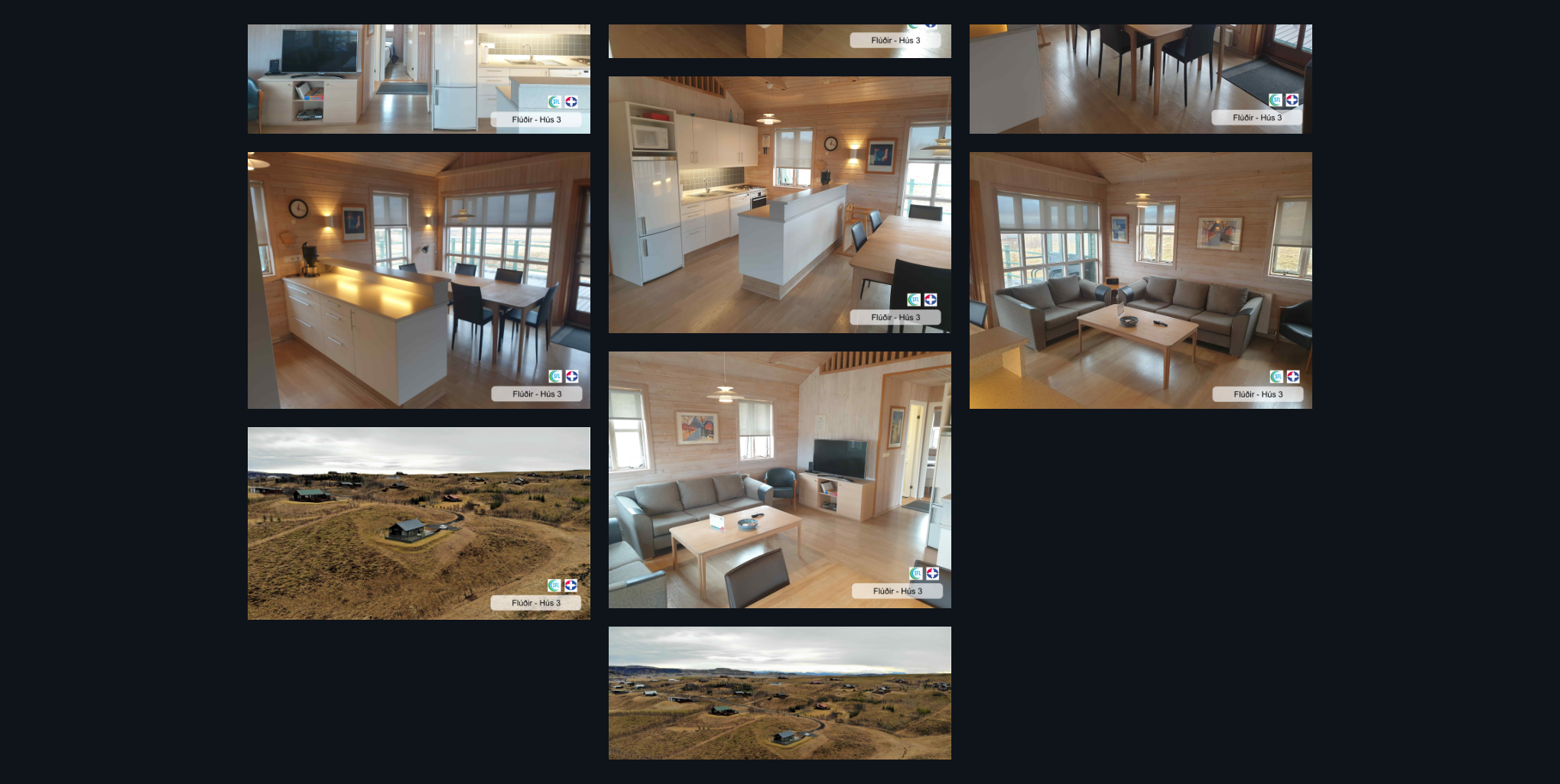
scroll to position [1098, 0]
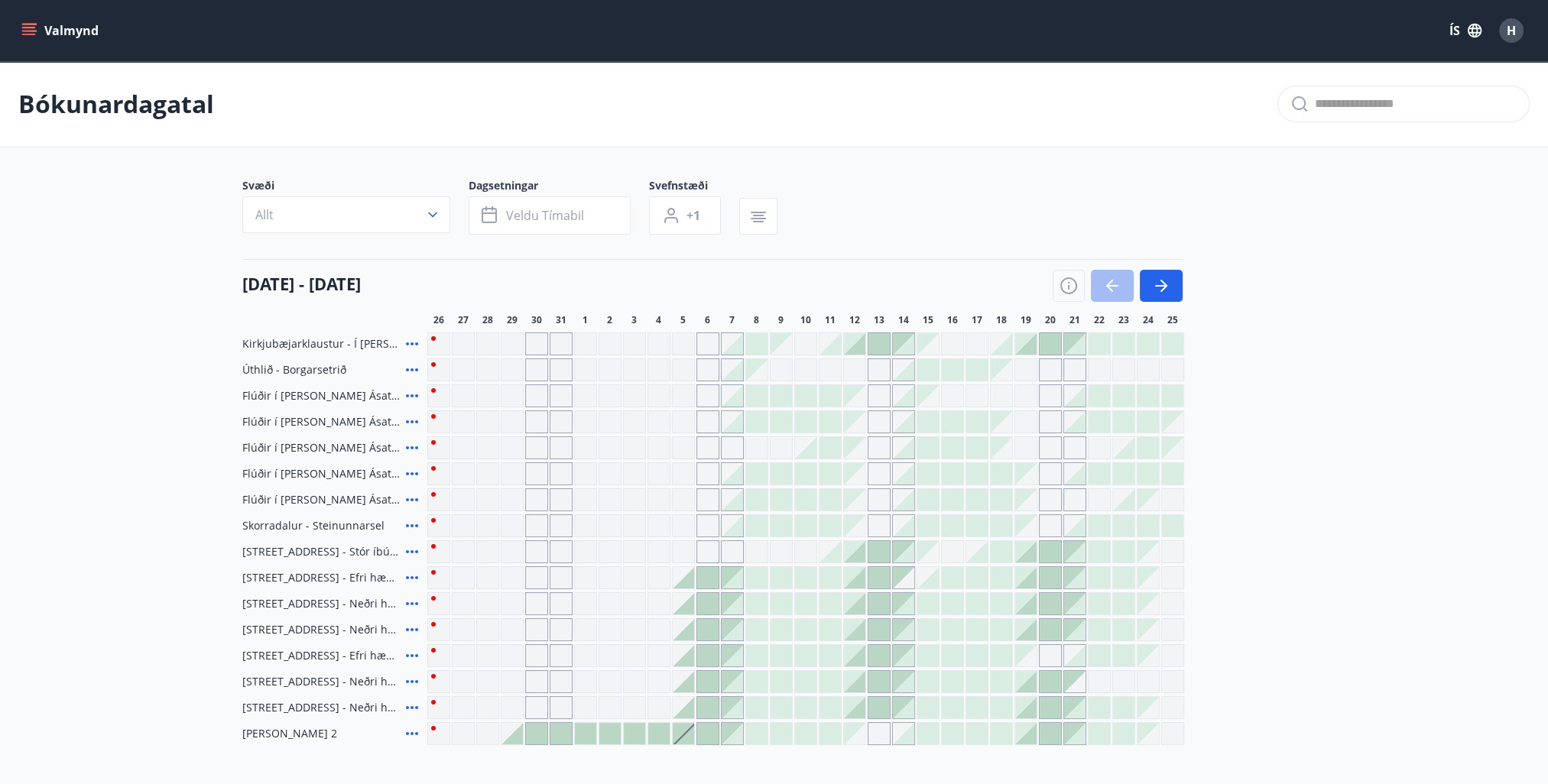
click at [410, 474] on icon at bounding box center [412, 474] width 12 height 3
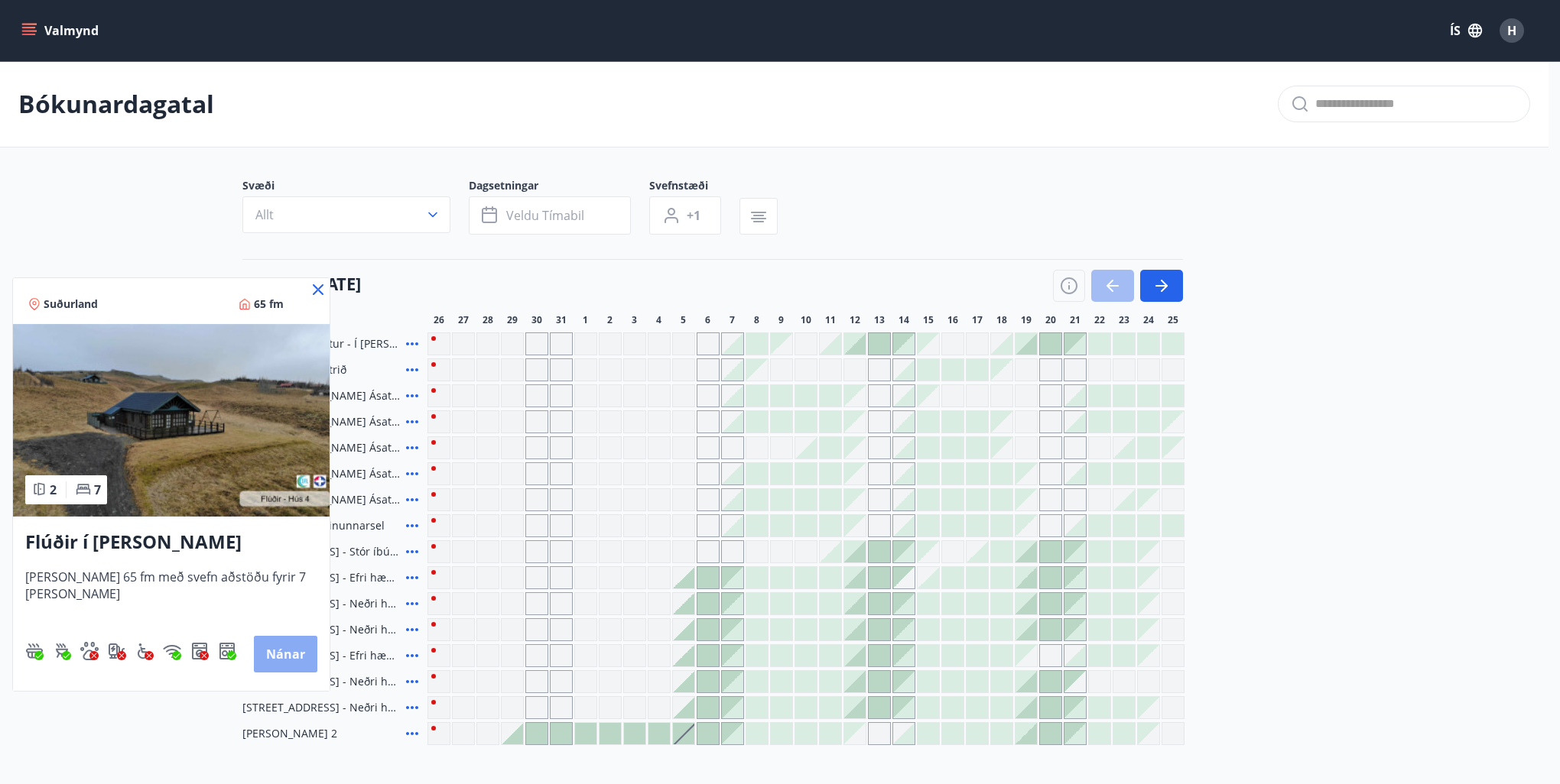
click at [265, 669] on button "Nánar" at bounding box center [285, 654] width 63 height 37
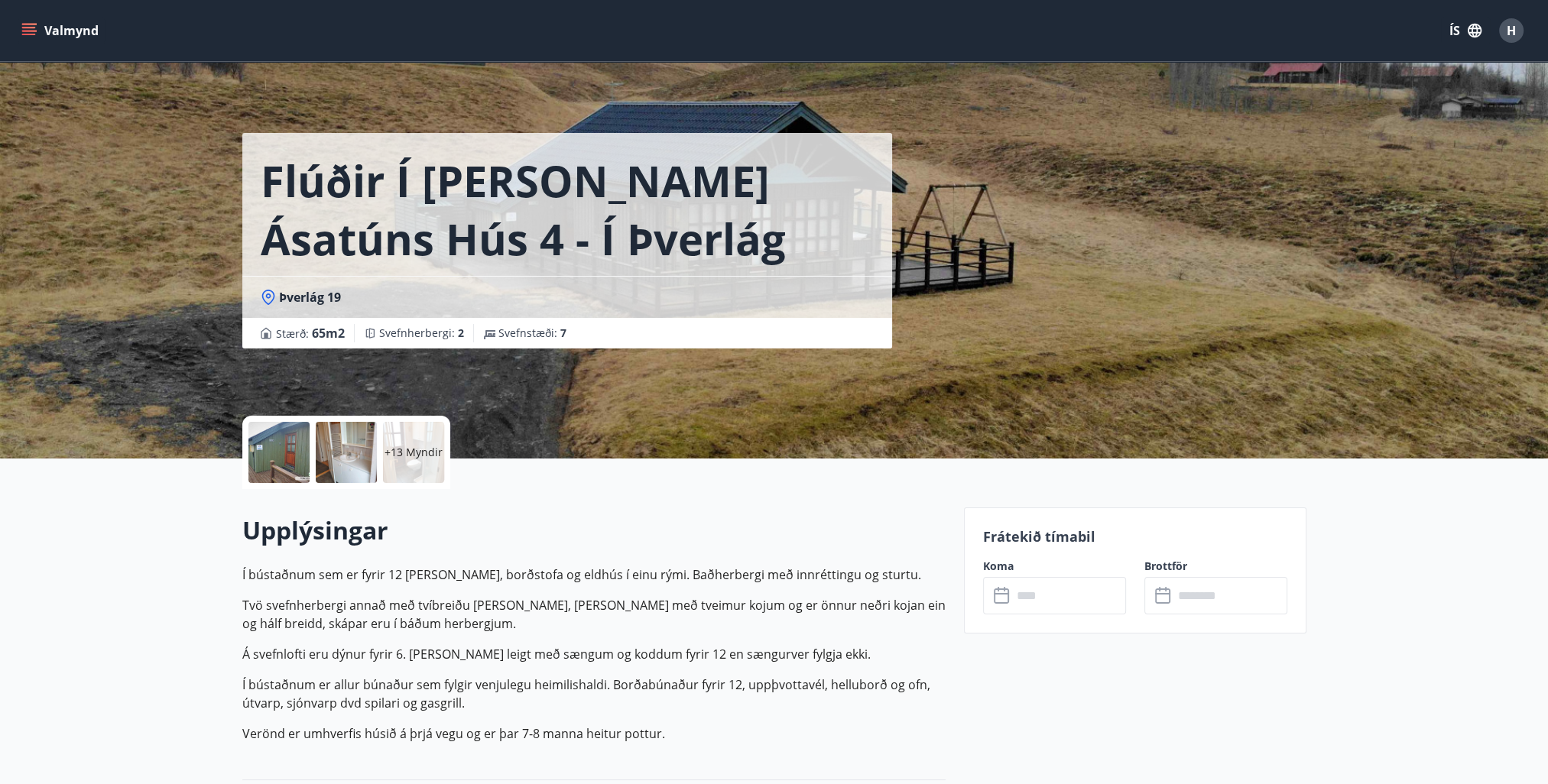
click at [416, 463] on div "+13 Myndir" at bounding box center [414, 452] width 61 height 61
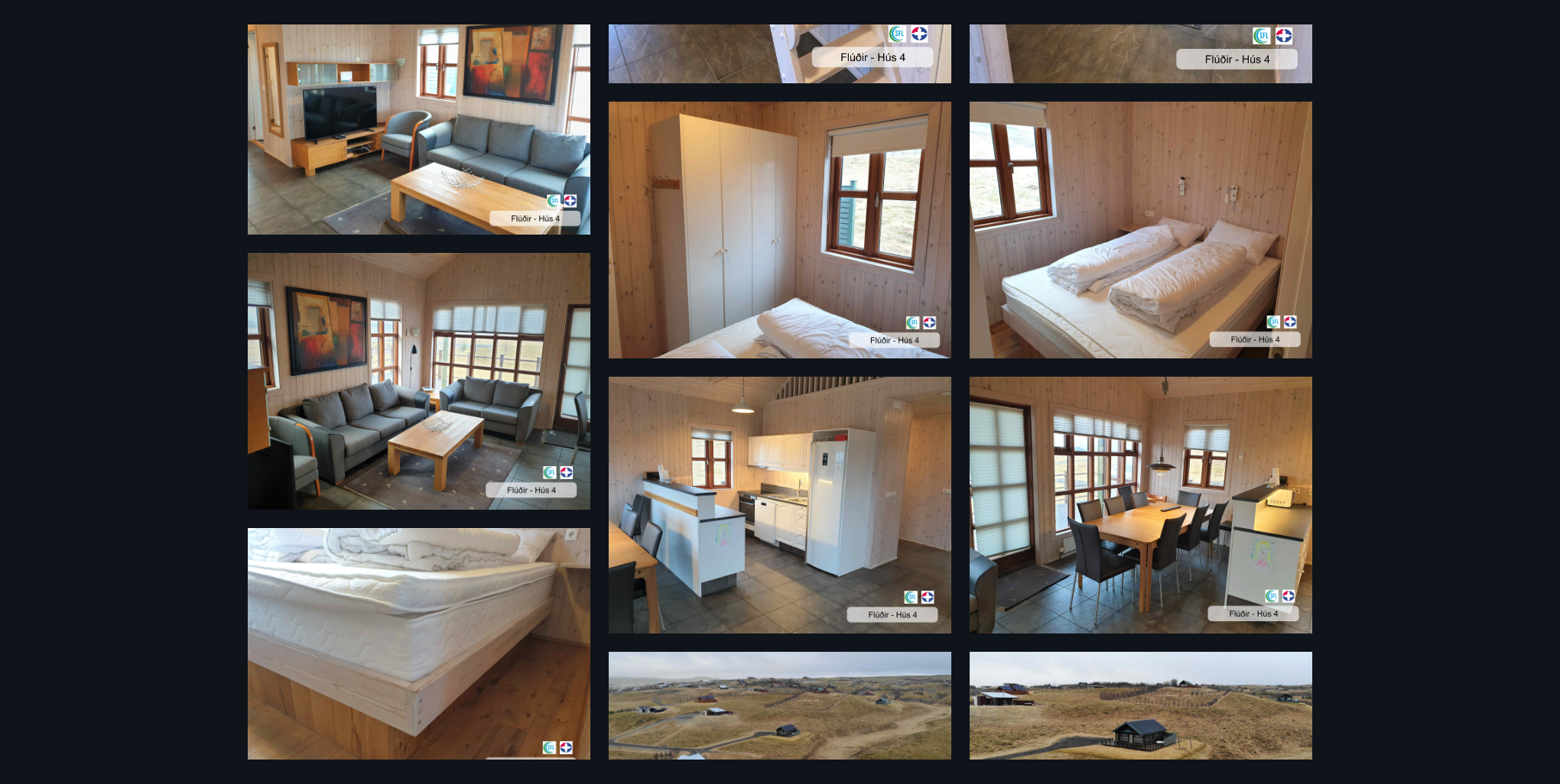
scroll to position [1297, 0]
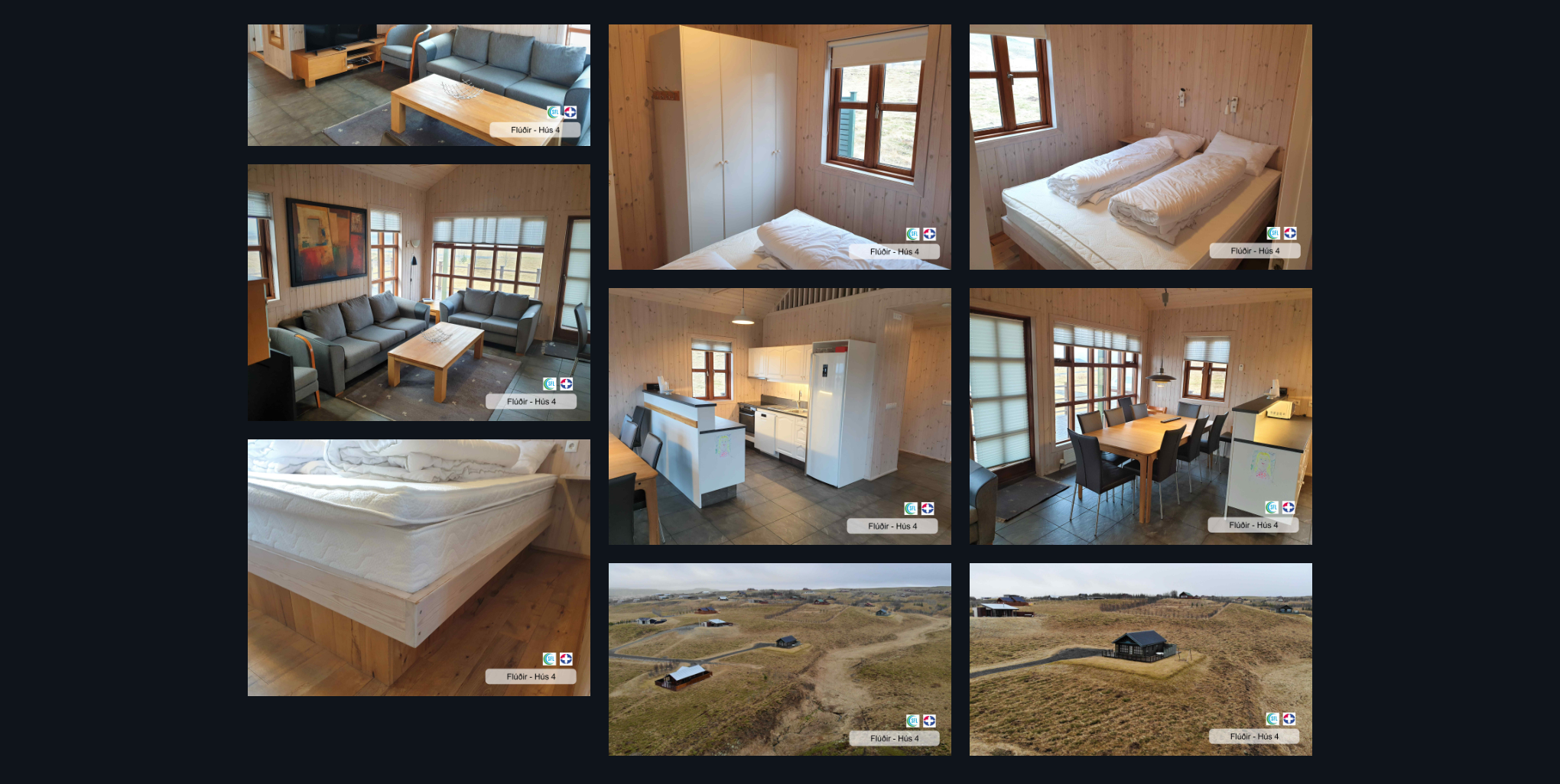
click at [720, 631] on img at bounding box center [780, 659] width 343 height 193
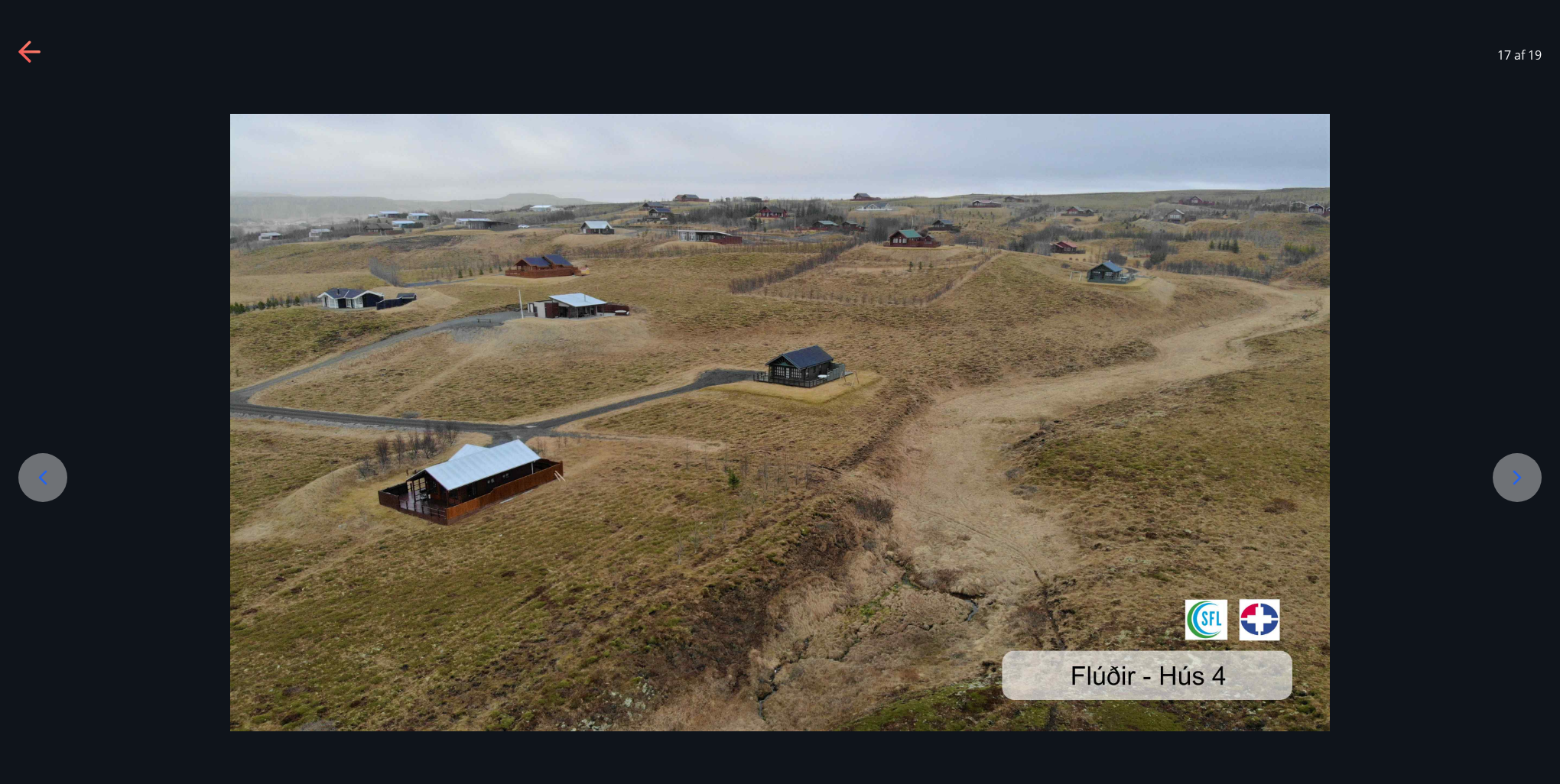
click at [1520, 468] on icon at bounding box center [1517, 477] width 24 height 24
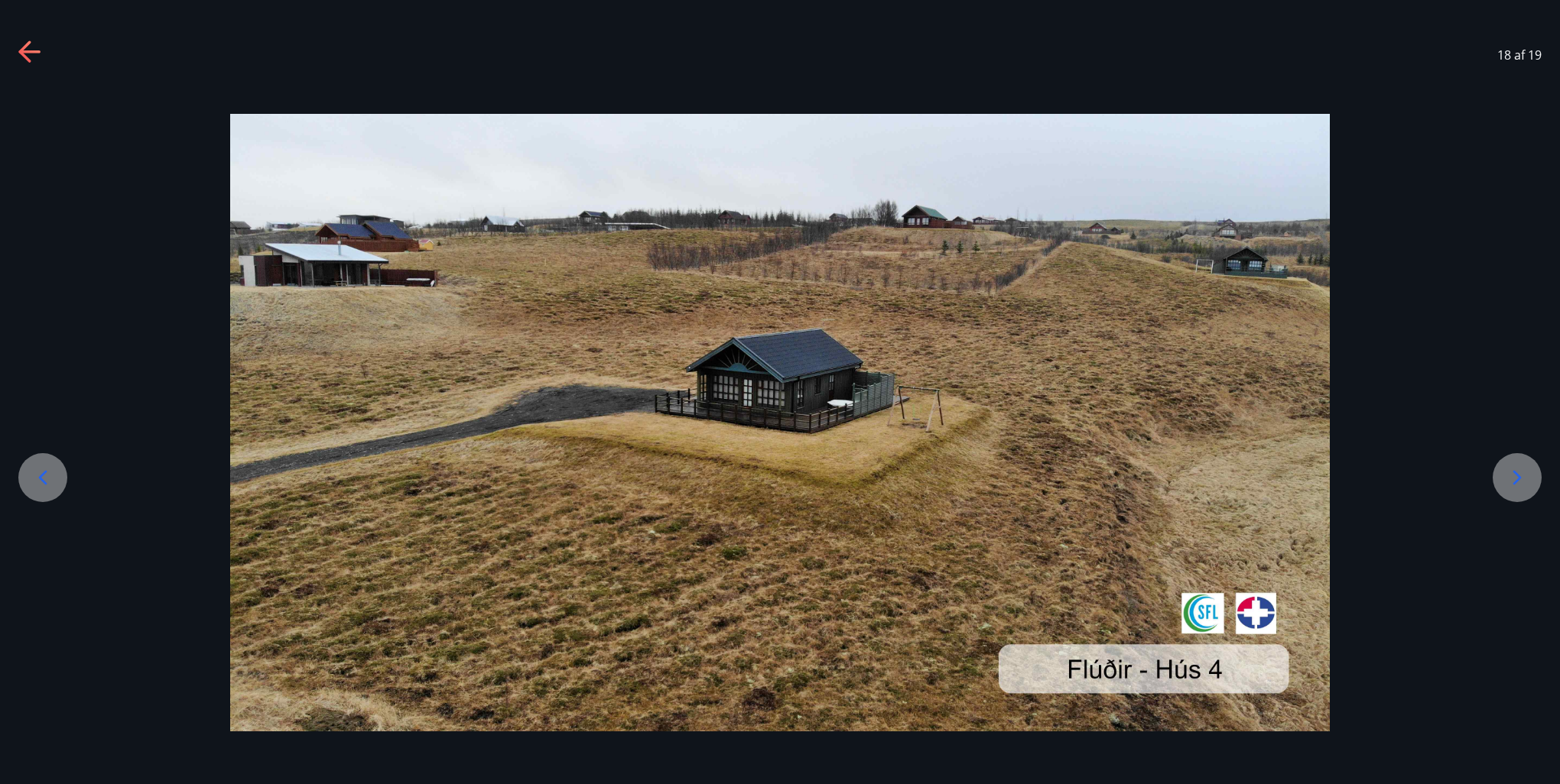
click at [25, 48] on icon at bounding box center [30, 52] width 24 height 24
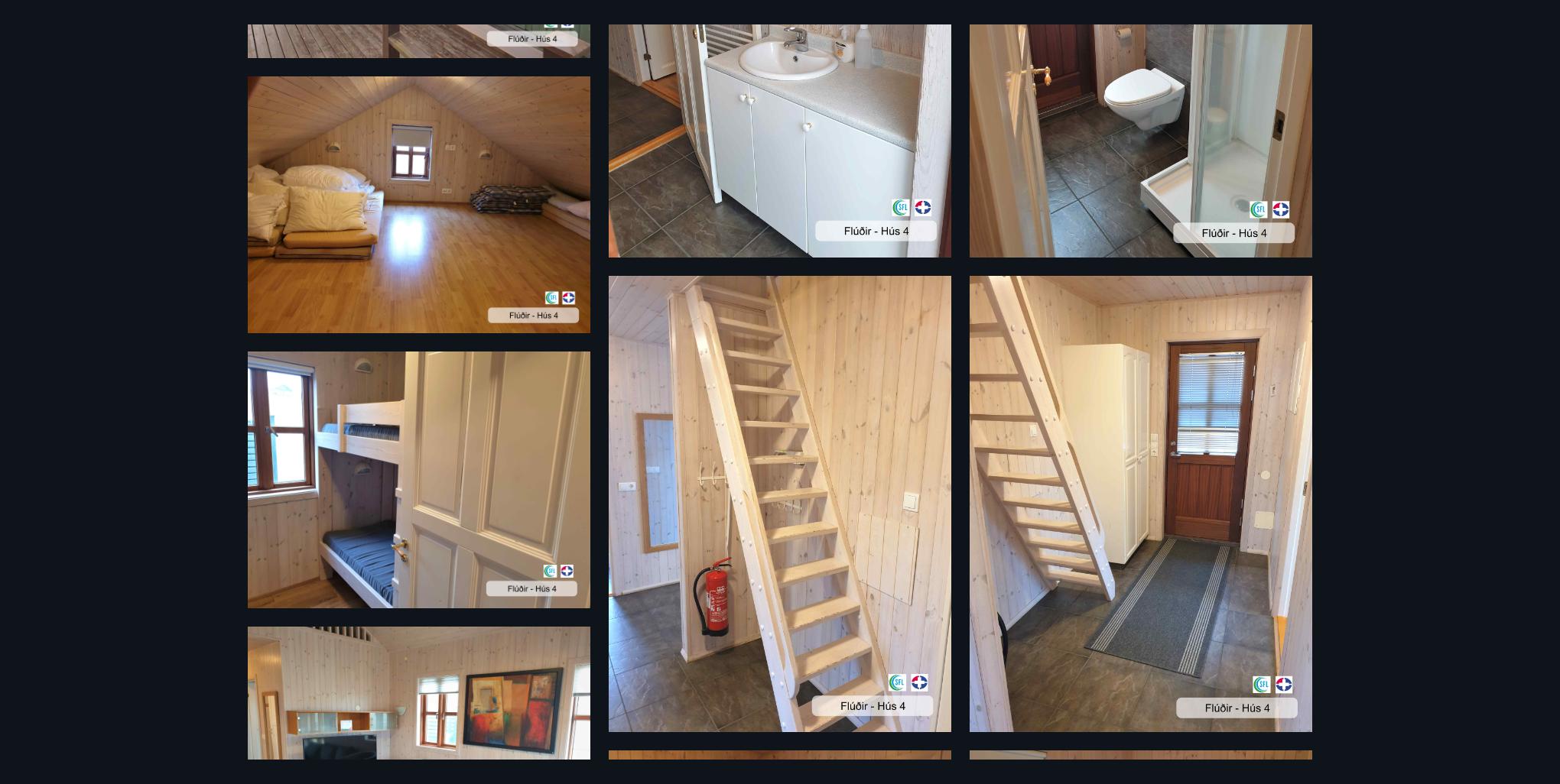
scroll to position [380, 0]
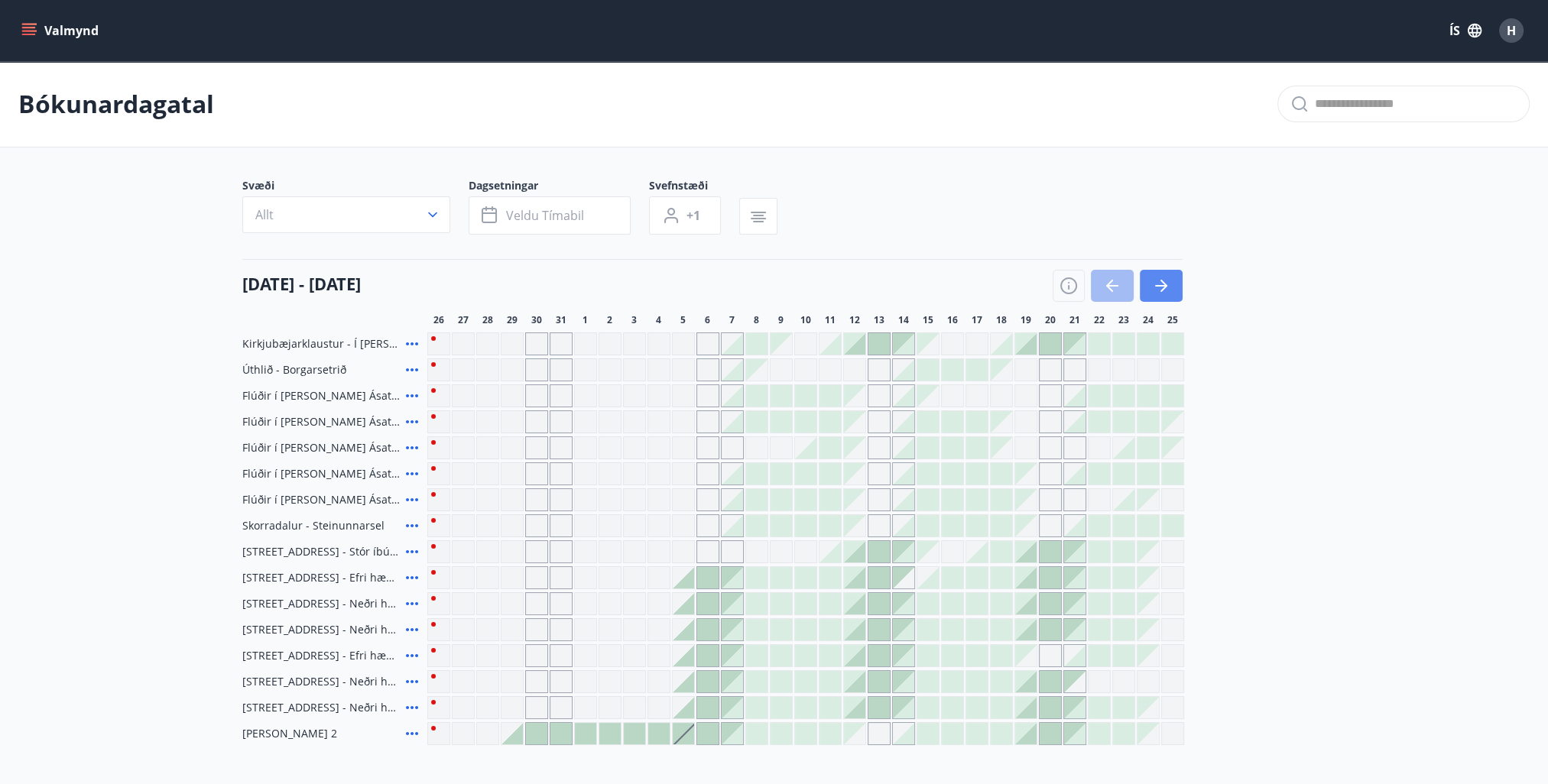
click at [1168, 291] on icon "button" at bounding box center [1162, 286] width 19 height 19
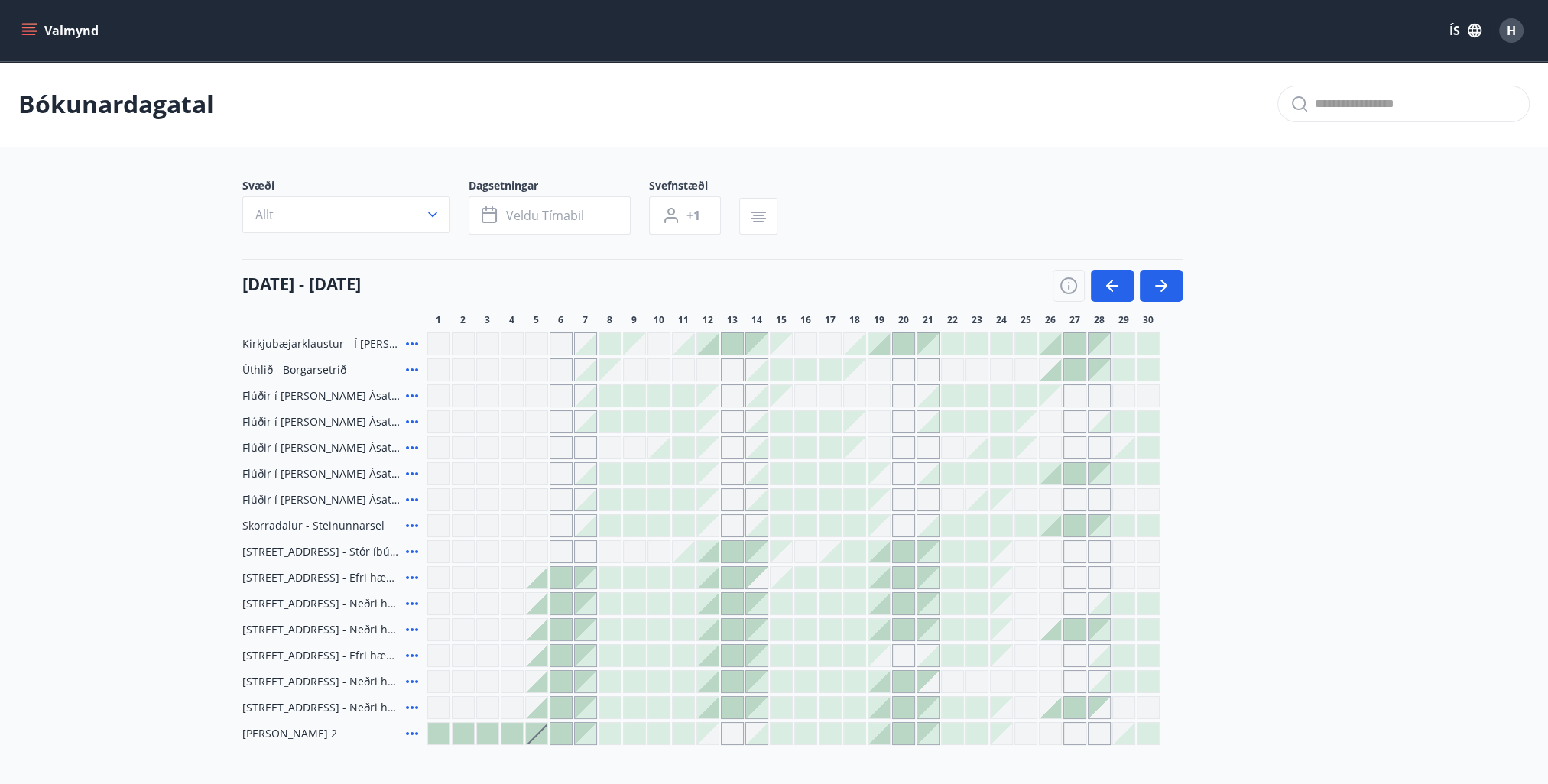
click at [1054, 476] on div at bounding box center [1050, 474] width 21 height 21
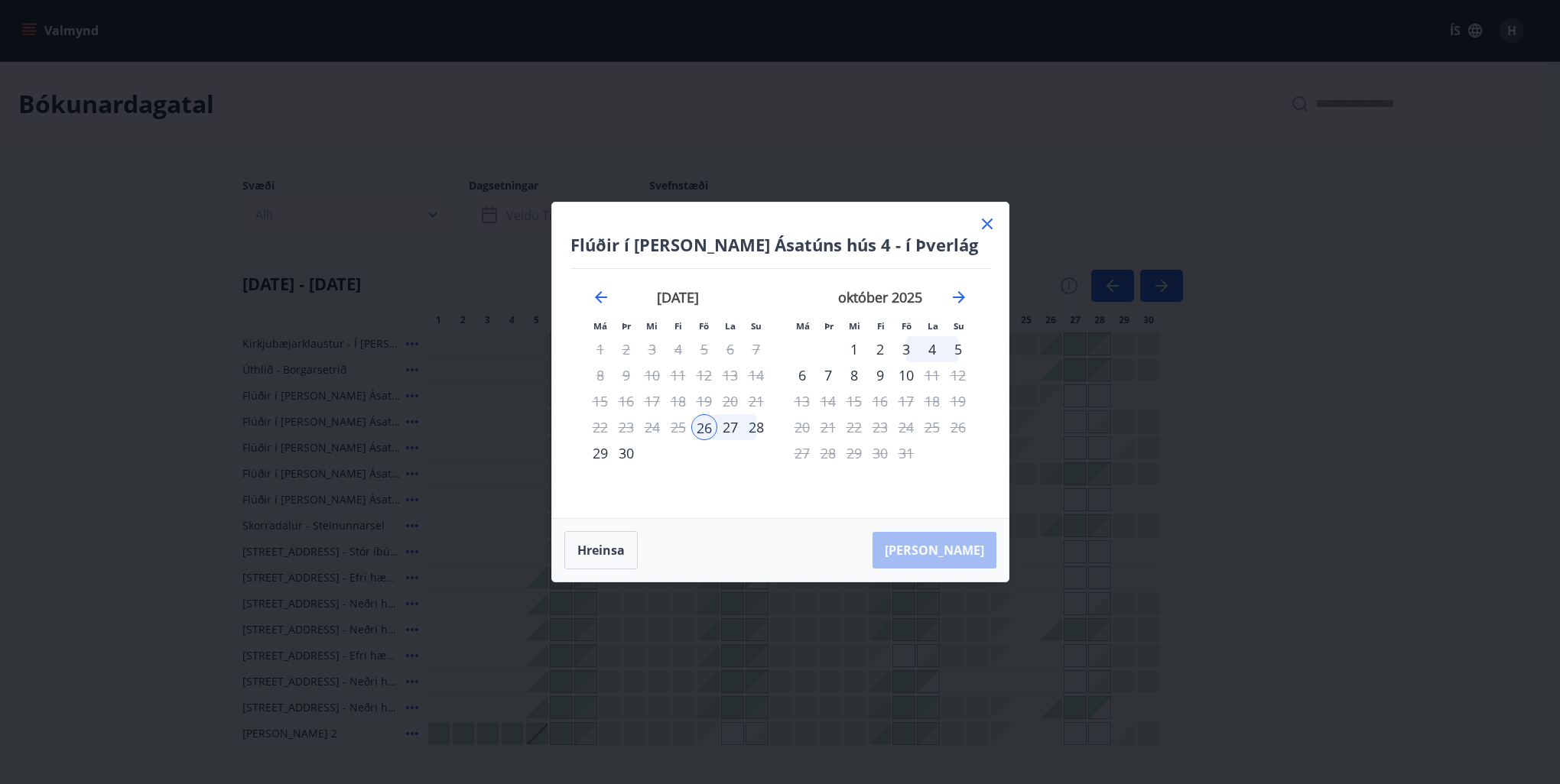
click at [755, 431] on div "28" at bounding box center [756, 427] width 26 height 26
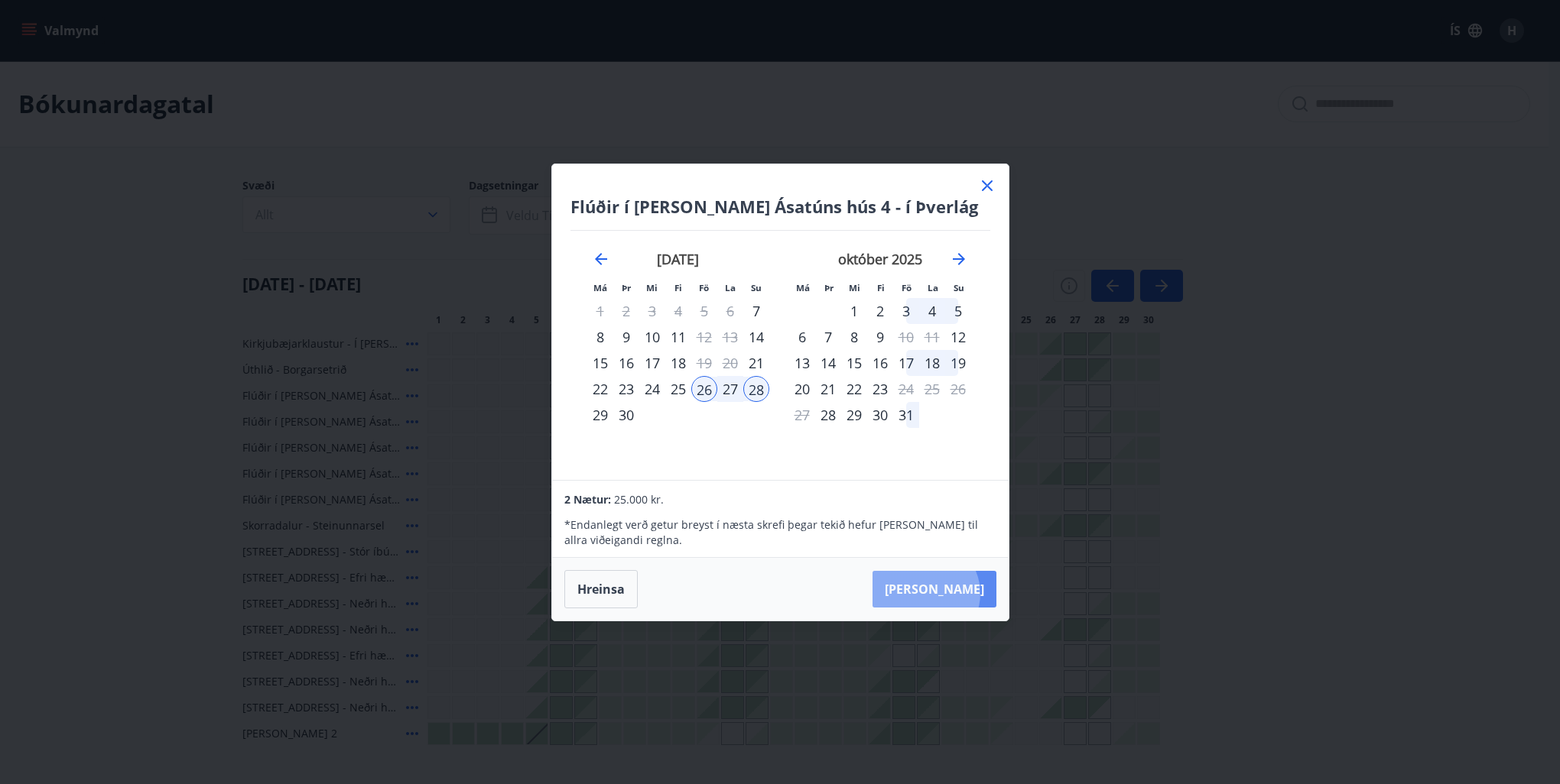
click at [972, 594] on button "[PERSON_NAME]" at bounding box center [934, 589] width 124 height 37
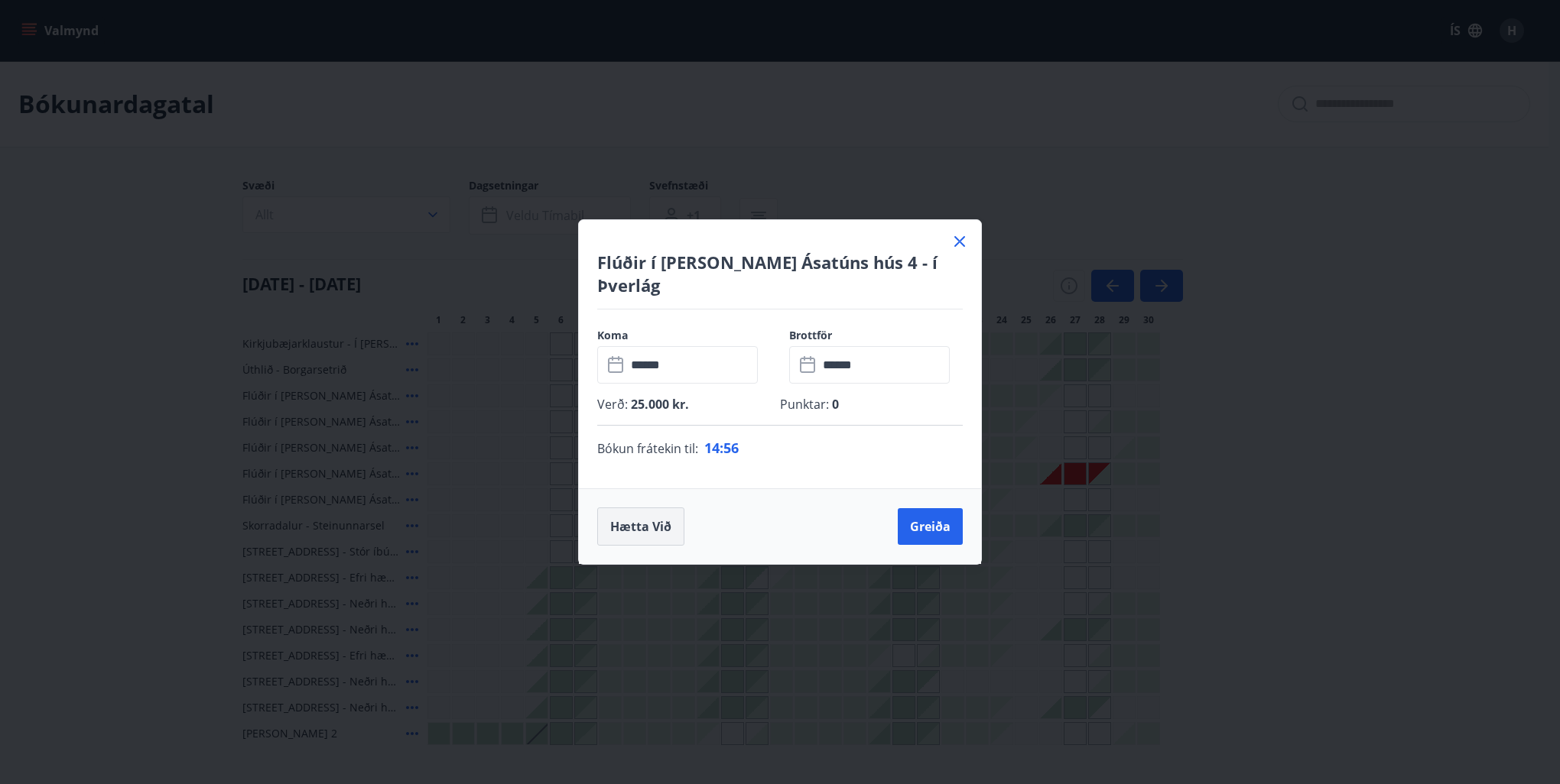
click at [645, 524] on button "Hætta við" at bounding box center [641, 527] width 87 height 38
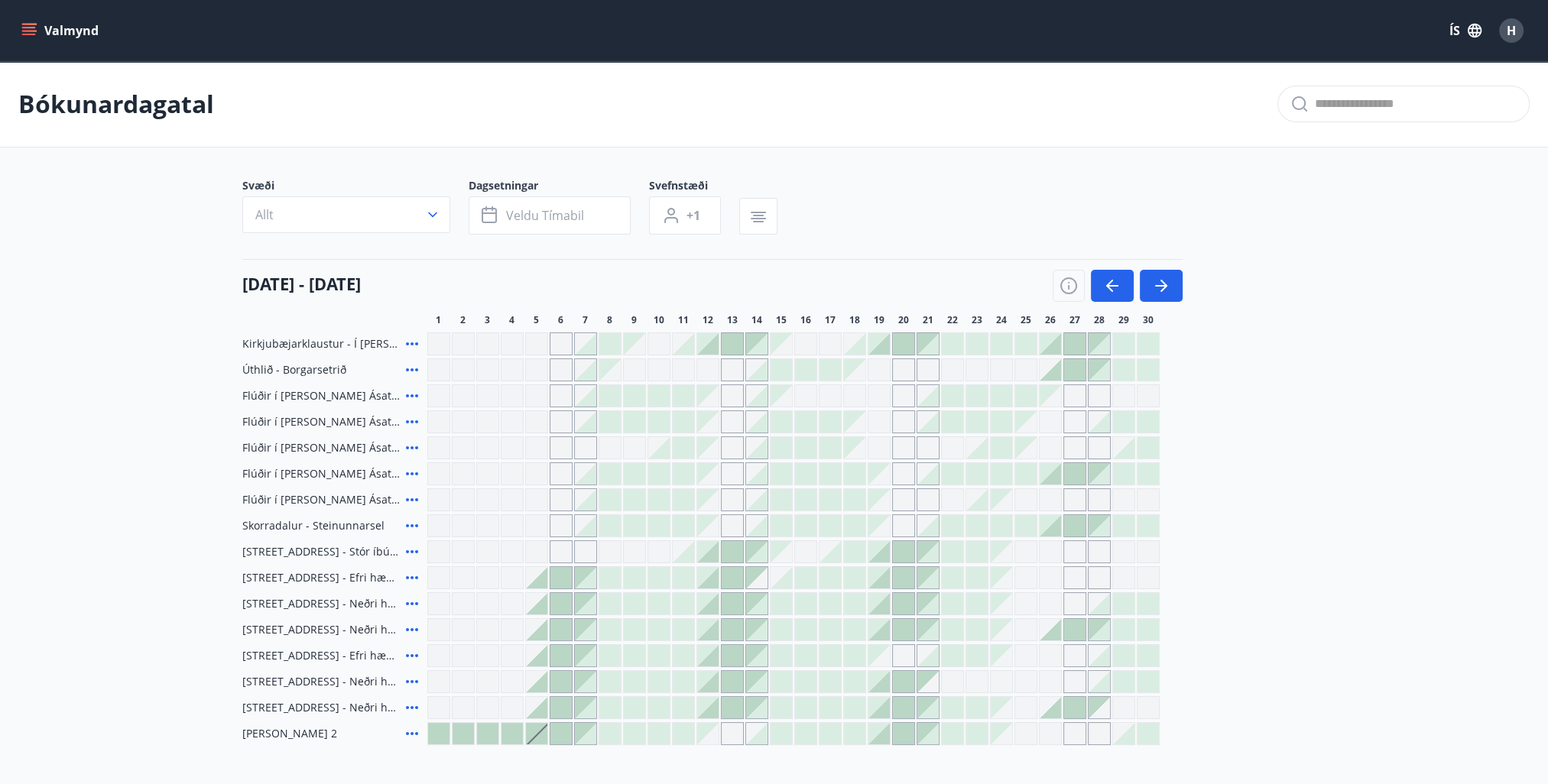
click at [409, 368] on icon at bounding box center [412, 371] width 19 height 19
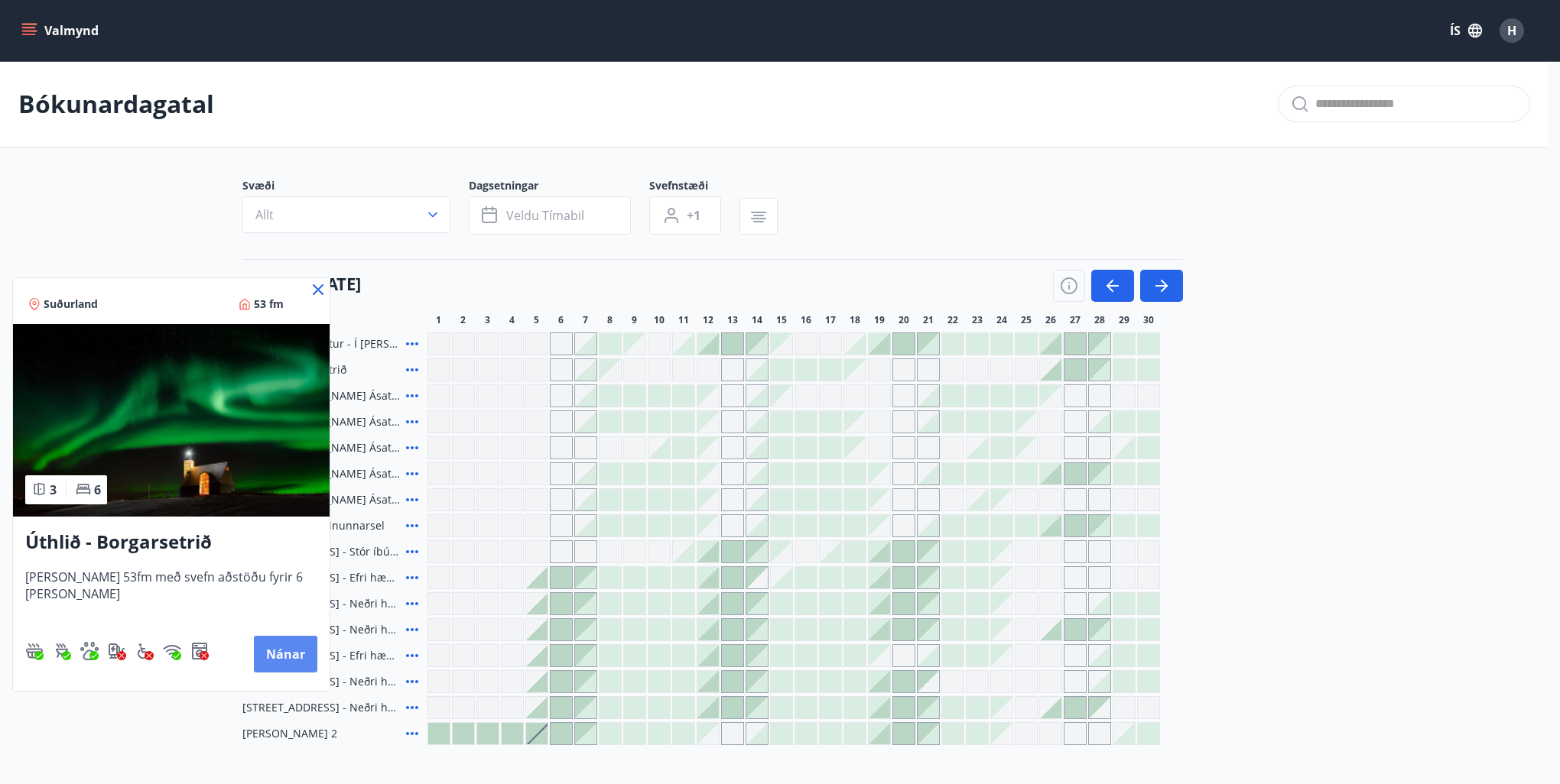
click at [266, 647] on button "Nánar" at bounding box center [285, 654] width 63 height 37
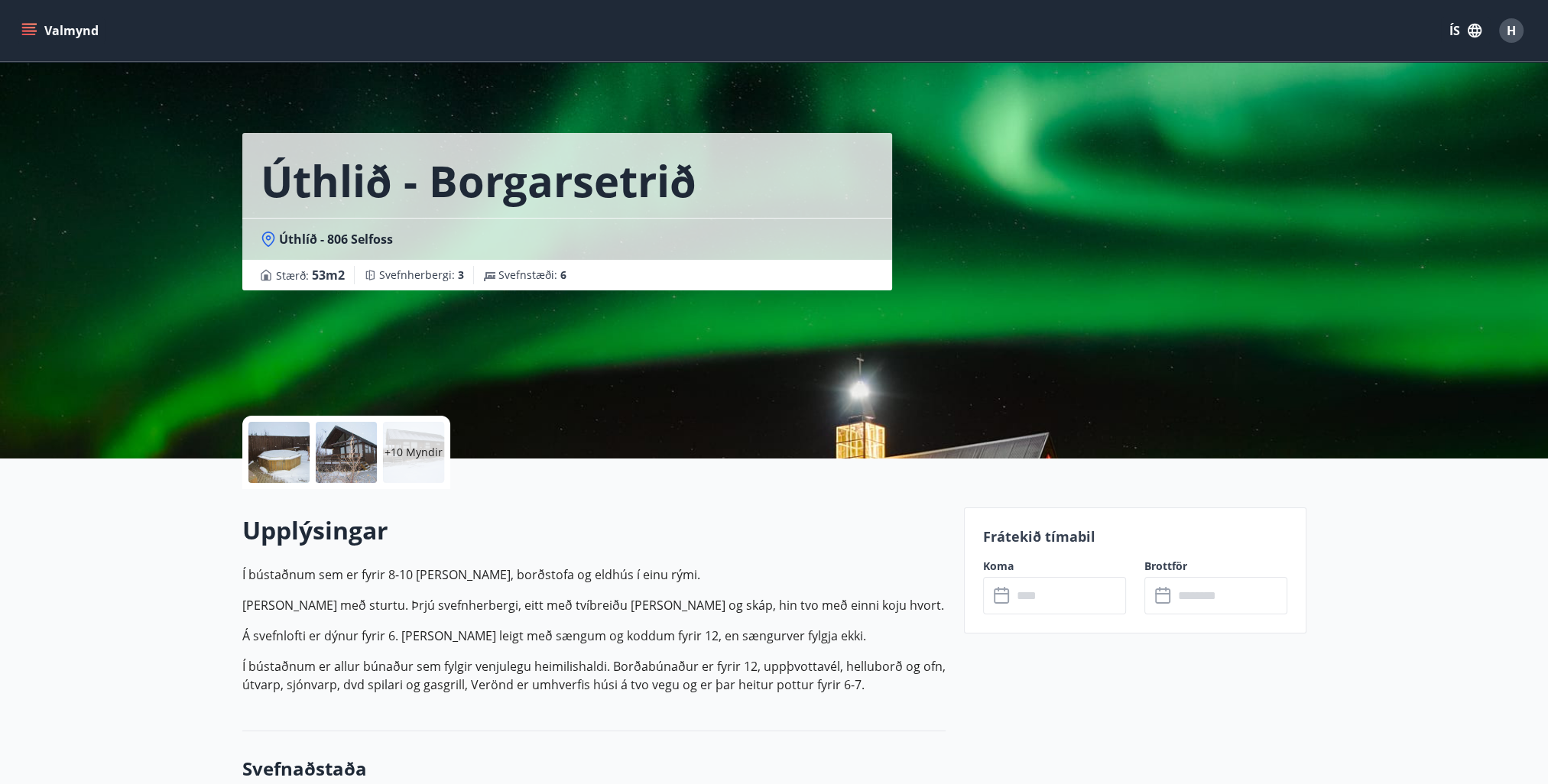
click at [392, 446] on p "+10 Myndir" at bounding box center [414, 452] width 58 height 16
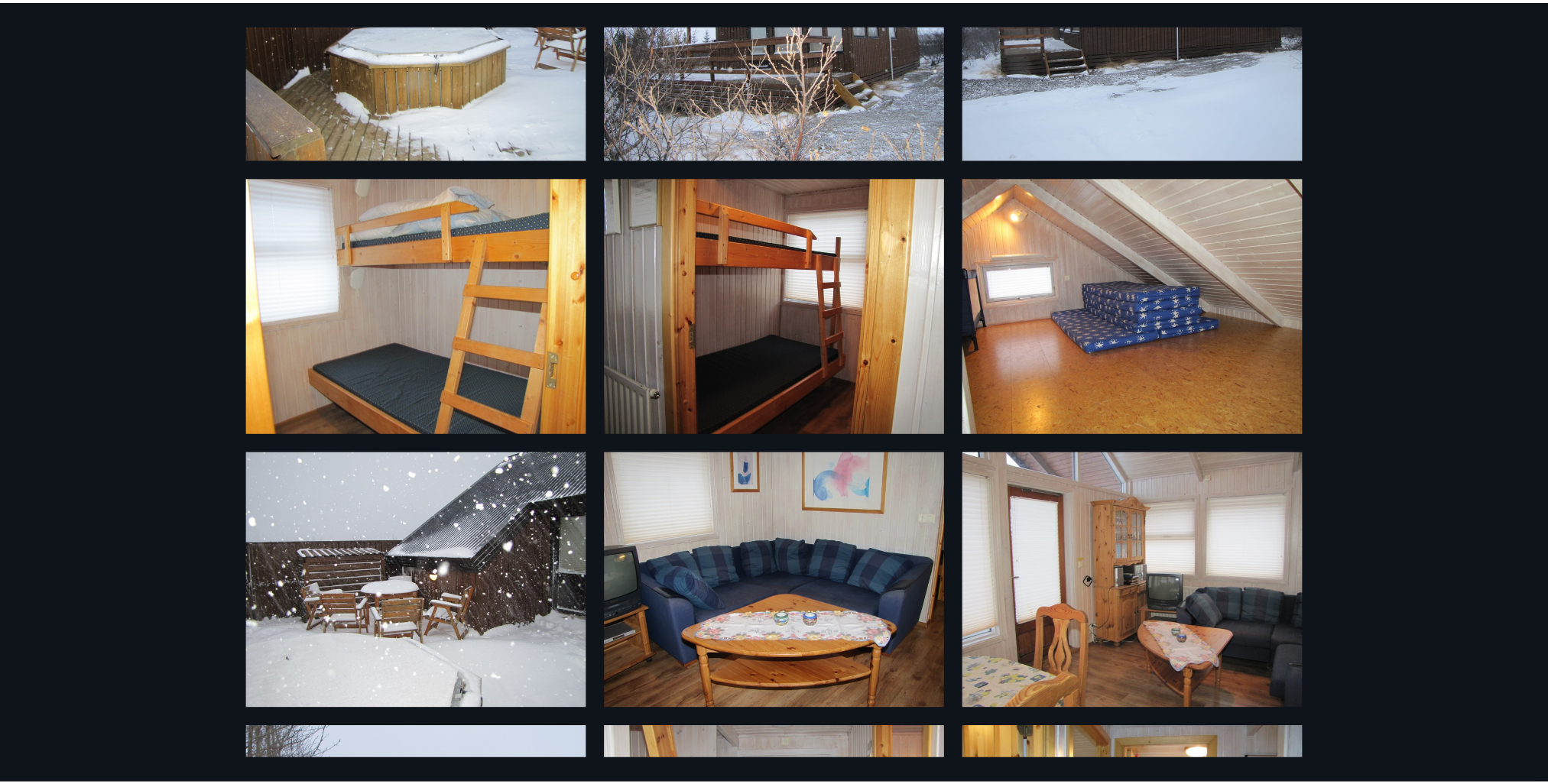
scroll to position [76, 0]
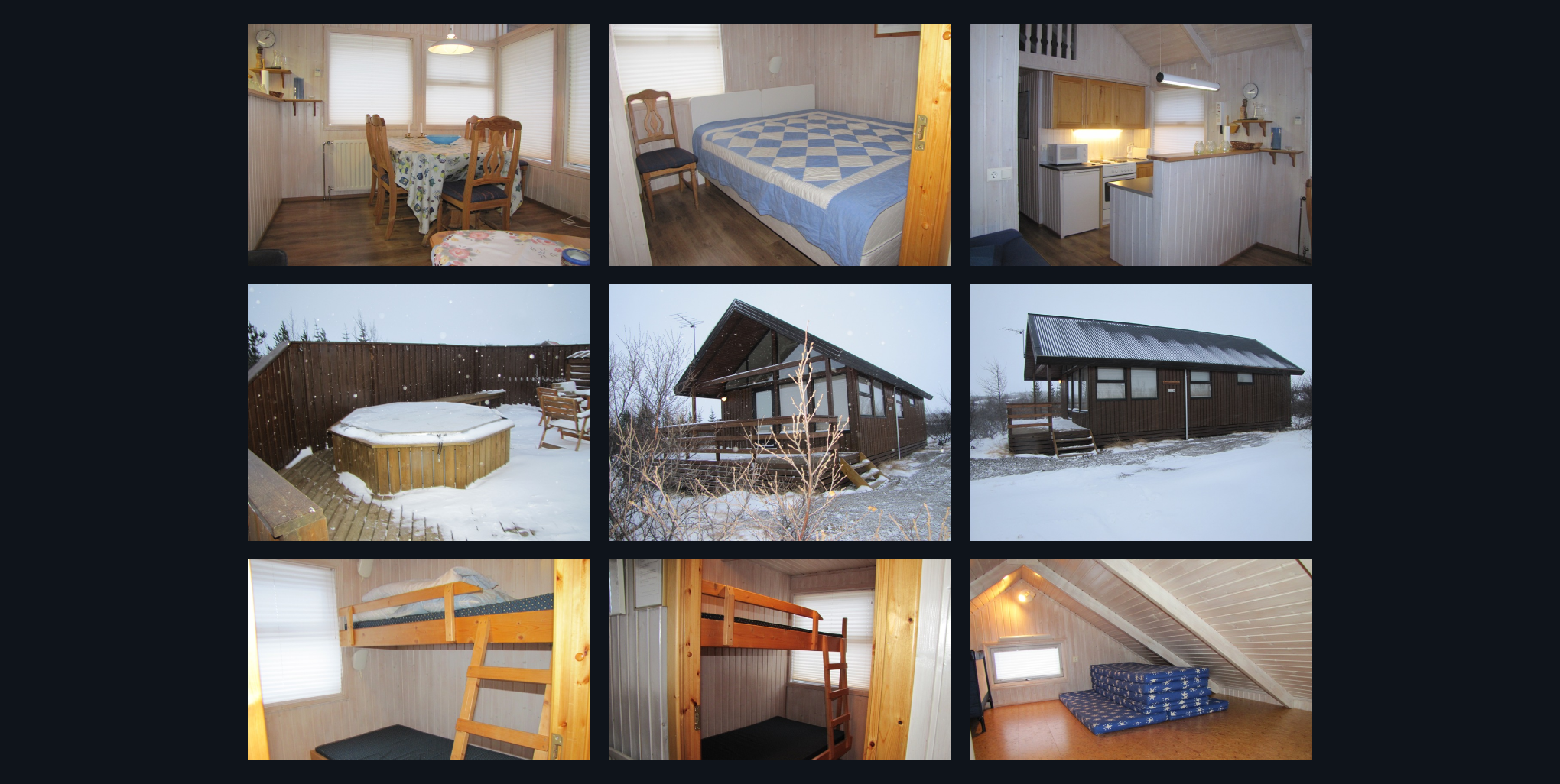
click at [152, 136] on div "16 Myndir" at bounding box center [780, 392] width 1560 height 784
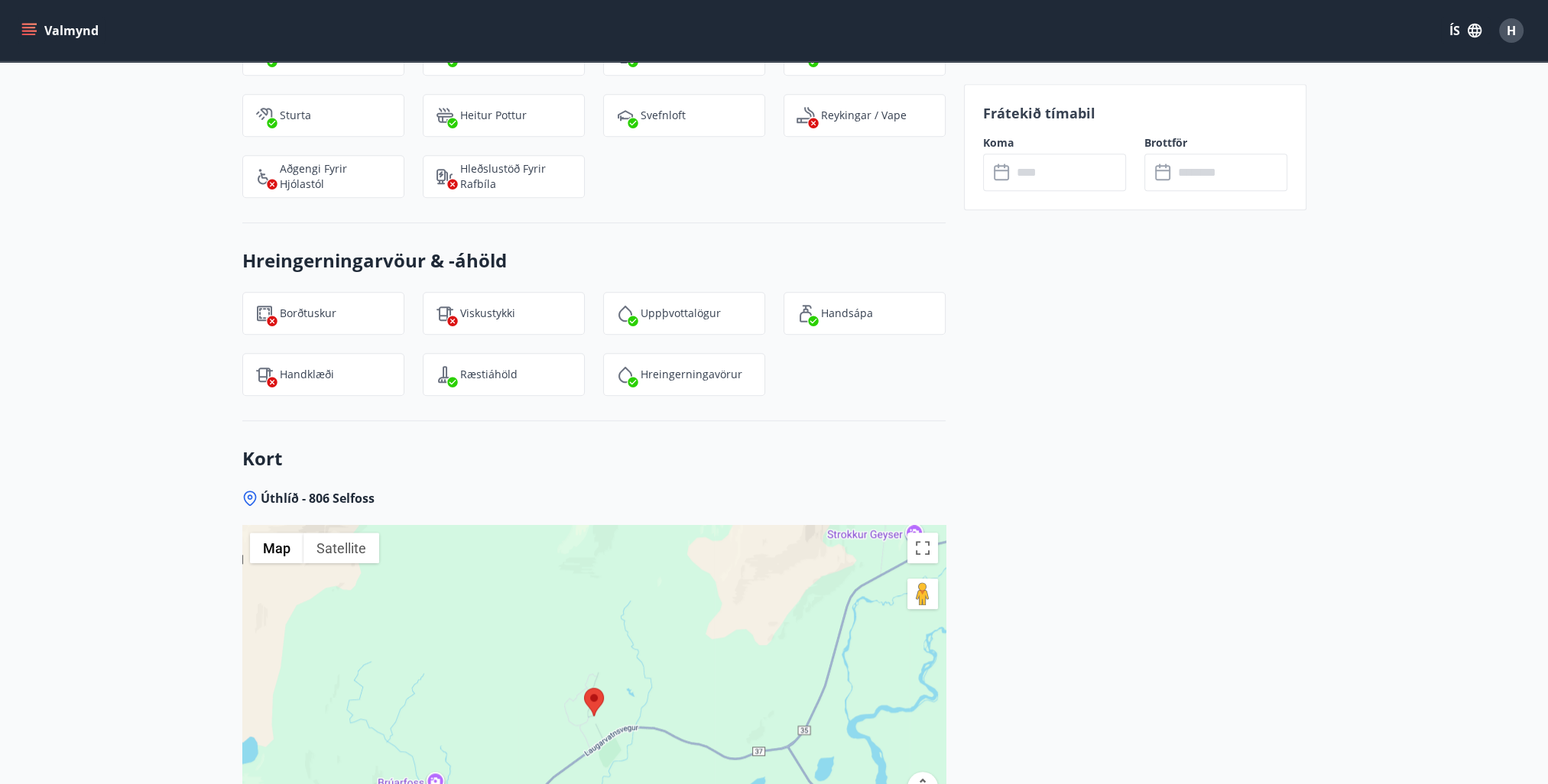
scroll to position [2183, 0]
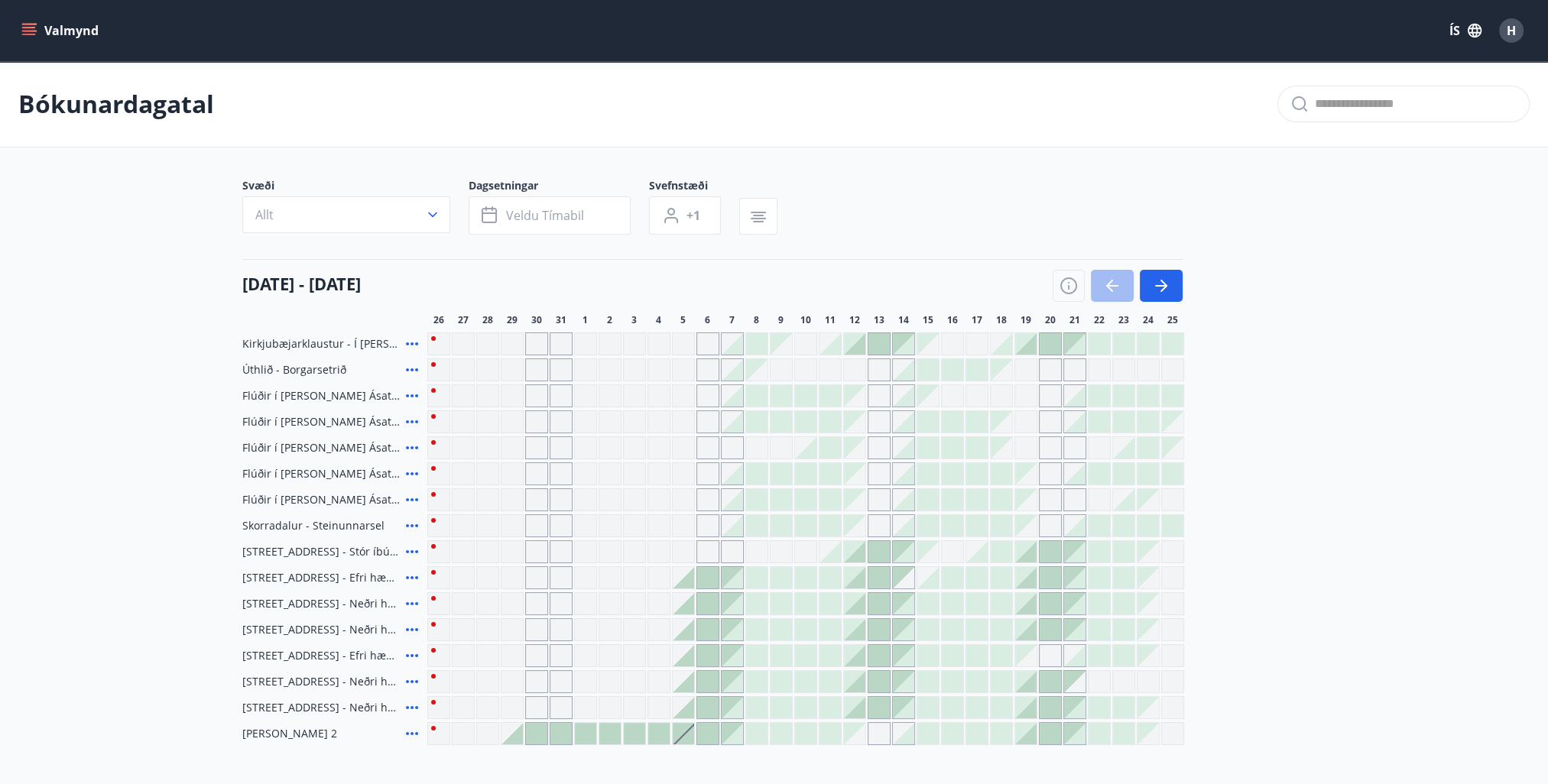
click at [410, 338] on icon at bounding box center [412, 344] width 19 height 19
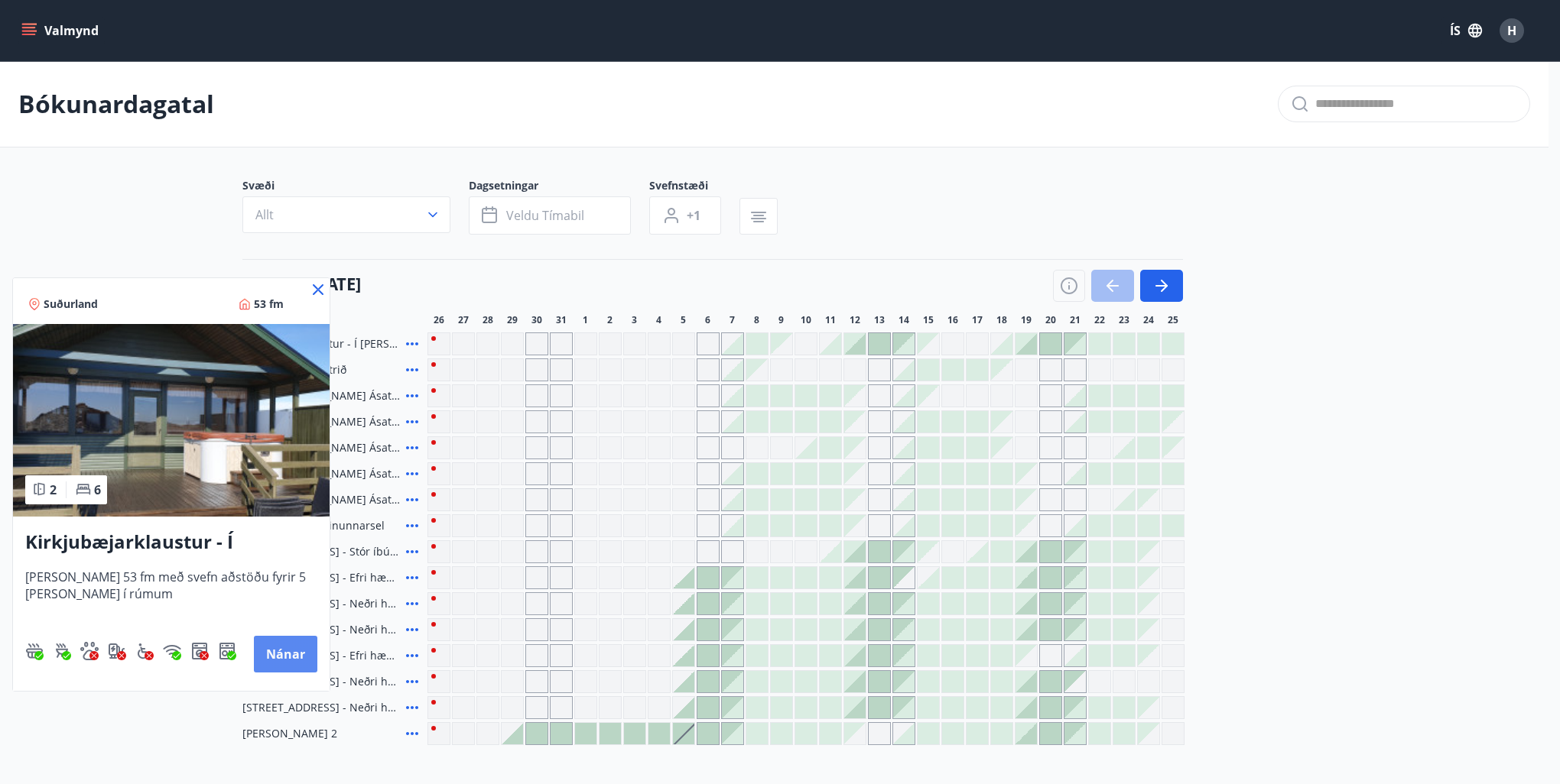
click at [271, 647] on button "Nánar" at bounding box center [285, 654] width 63 height 37
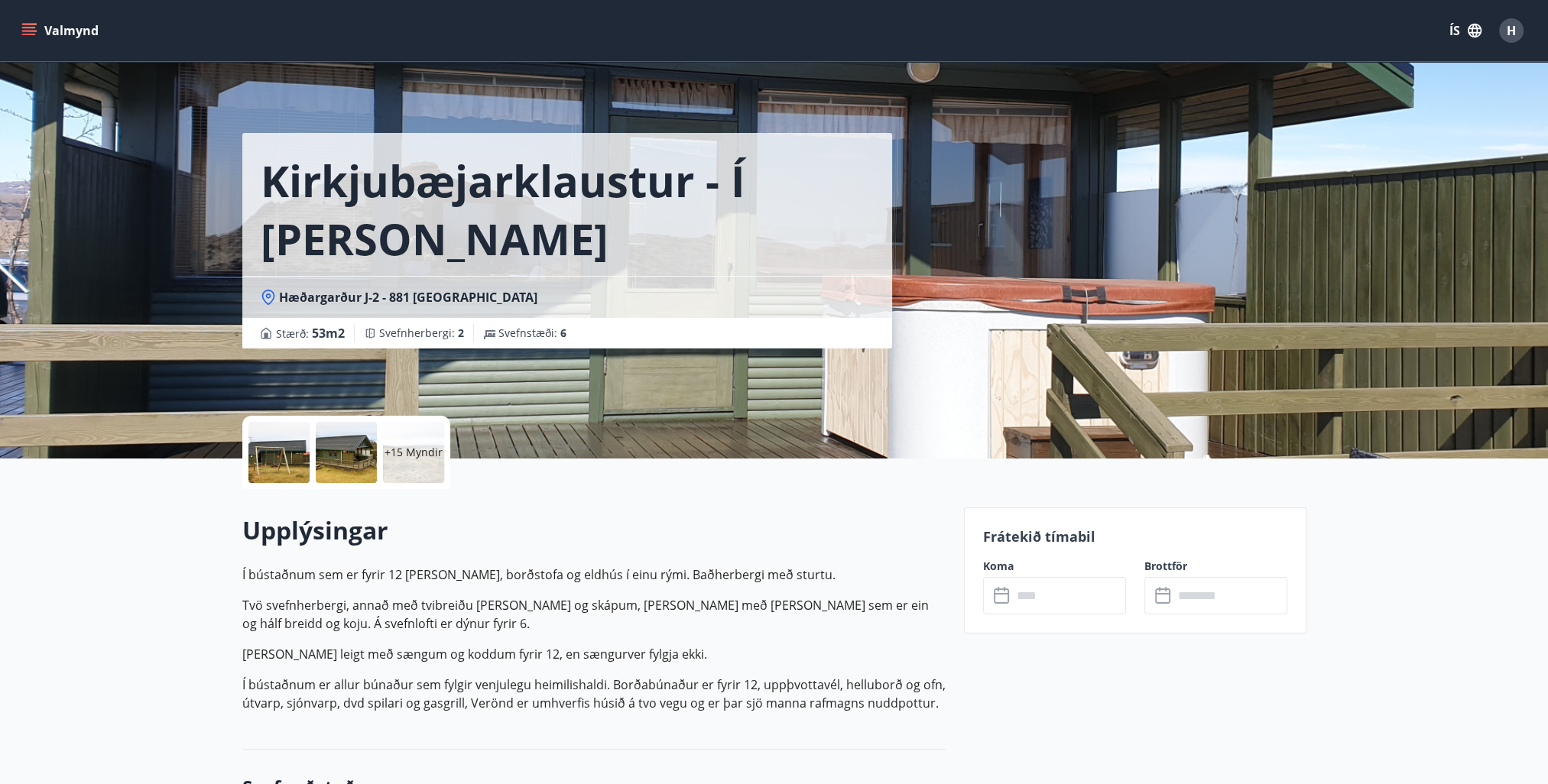
click at [406, 450] on p "+15 Myndir" at bounding box center [414, 452] width 58 height 16
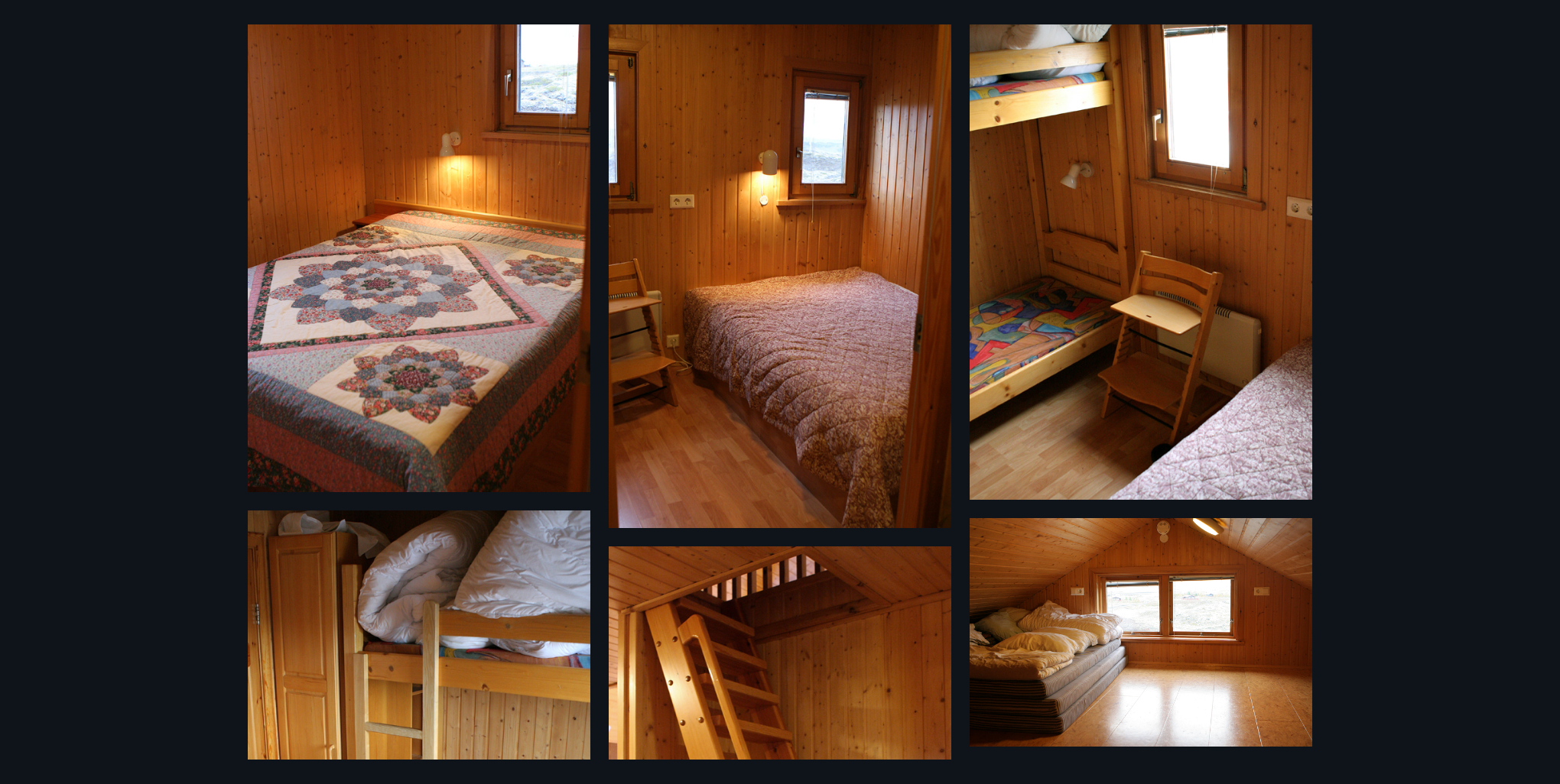
scroll to position [1575, 0]
